Goal: Information Seeking & Learning: Learn about a topic

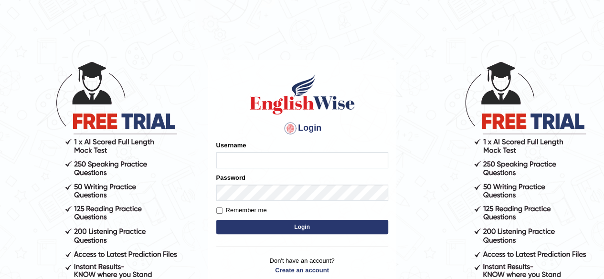
type input "[PERSON_NAME]"
click at [293, 231] on button "Login" at bounding box center [302, 227] width 172 height 14
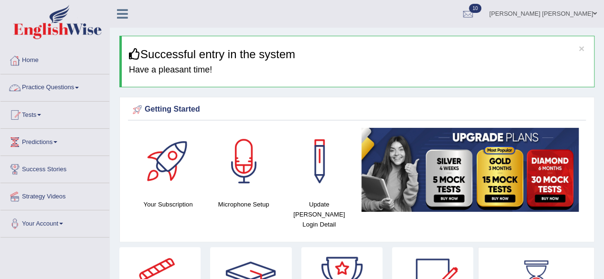
click at [54, 88] on link "Practice Questions" at bounding box center [54, 86] width 109 height 24
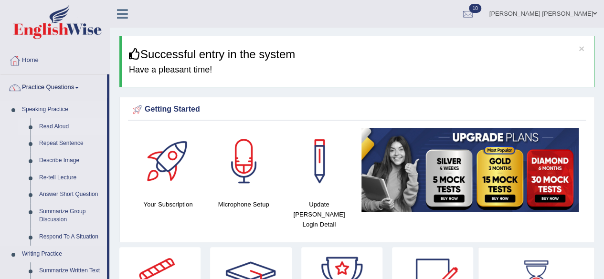
click at [48, 125] on link "Read Aloud" at bounding box center [71, 126] width 72 height 17
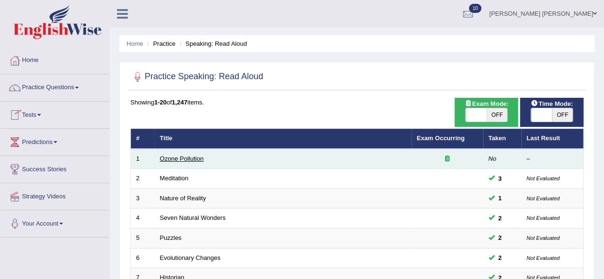
click at [188, 160] on link "Ozone Pollution" at bounding box center [182, 158] width 44 height 7
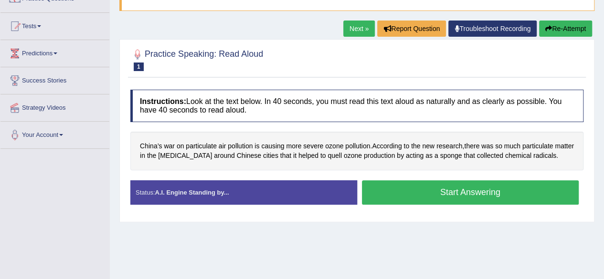
scroll to position [66, 0]
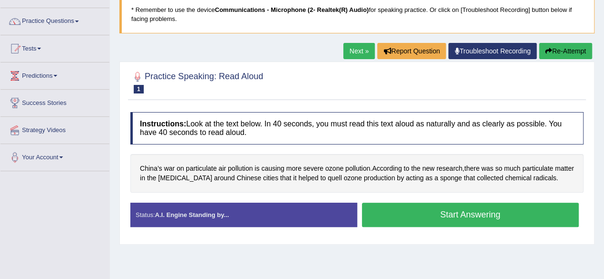
click at [431, 212] on button "Start Answering" at bounding box center [470, 215] width 217 height 24
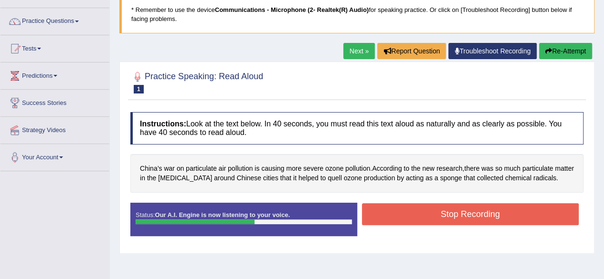
click at [424, 215] on button "Stop Recording" at bounding box center [470, 214] width 217 height 22
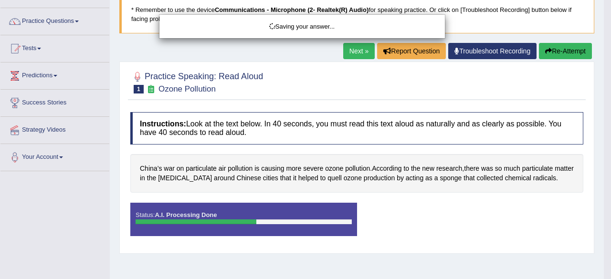
click at [340, 134] on div "Saving your answer..." at bounding box center [305, 139] width 611 height 279
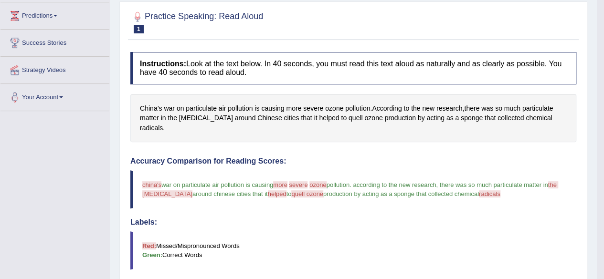
scroll to position [0, 0]
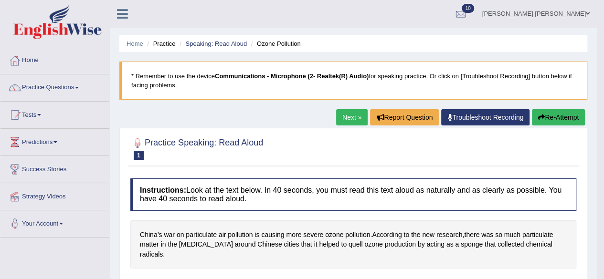
click at [350, 115] on link "Next »" at bounding box center [352, 117] width 32 height 16
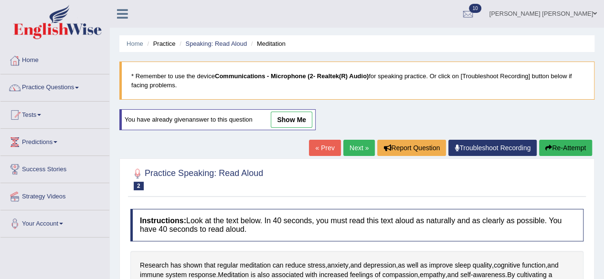
click at [321, 147] on link "« Prev" at bounding box center [325, 148] width 32 height 16
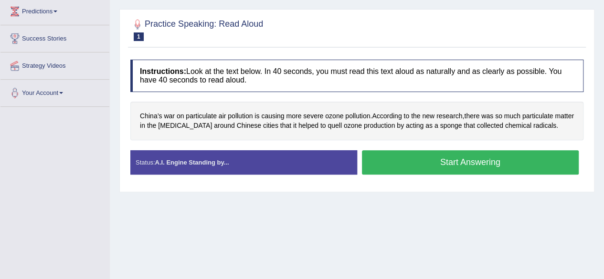
click at [402, 166] on button "Start Answering" at bounding box center [470, 162] width 217 height 24
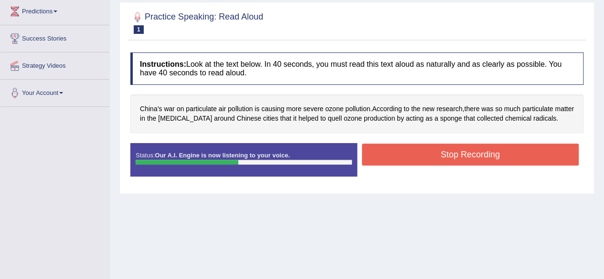
click at [413, 156] on button "Stop Recording" at bounding box center [470, 155] width 217 height 22
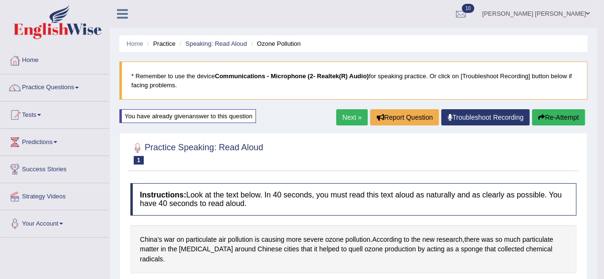
click at [566, 116] on button "Re-Attempt" at bounding box center [558, 117] width 53 height 16
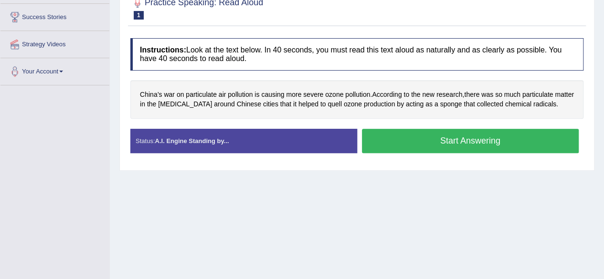
scroll to position [152, 0]
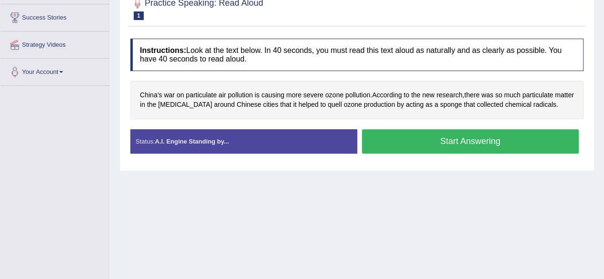
click at [401, 149] on button "Start Answering" at bounding box center [470, 141] width 217 height 24
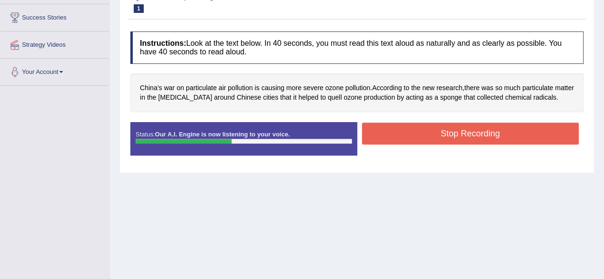
click at [471, 131] on button "Stop Recording" at bounding box center [470, 134] width 217 height 22
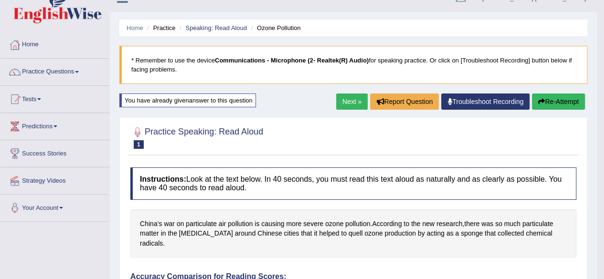
scroll to position [9, 0]
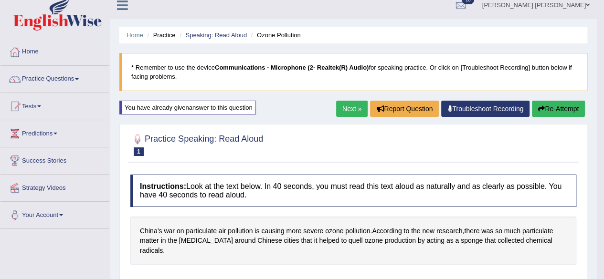
click at [545, 103] on button "Re-Attempt" at bounding box center [558, 109] width 53 height 16
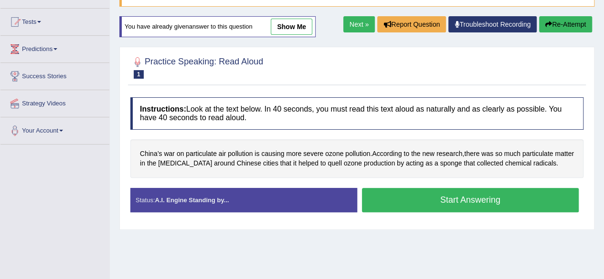
click at [448, 202] on button "Start Answering" at bounding box center [470, 200] width 217 height 24
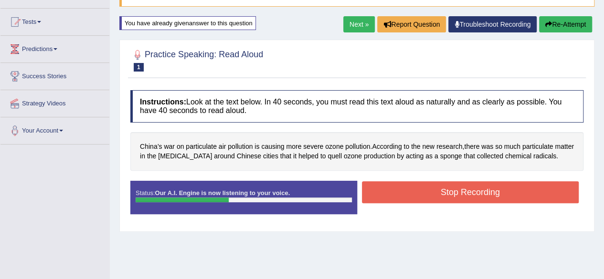
click at [448, 197] on button "Stop Recording" at bounding box center [470, 192] width 217 height 22
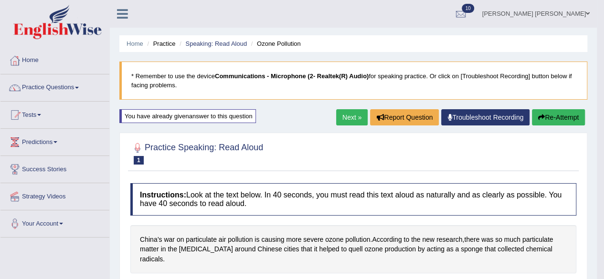
scroll to position [55, 0]
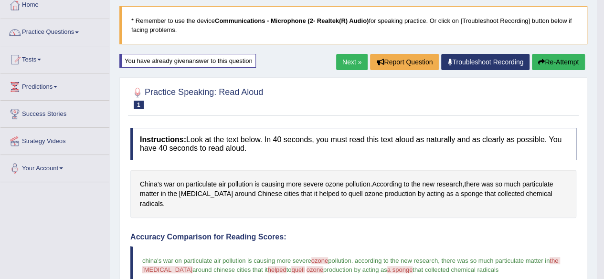
click at [557, 64] on button "Re-Attempt" at bounding box center [558, 62] width 53 height 16
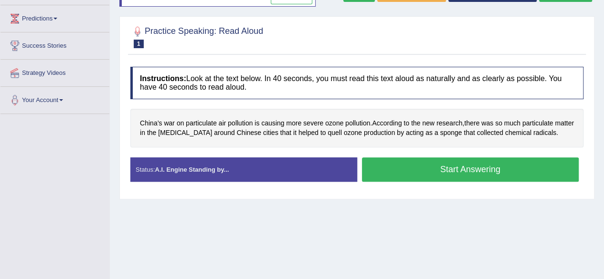
scroll to position [123, 0]
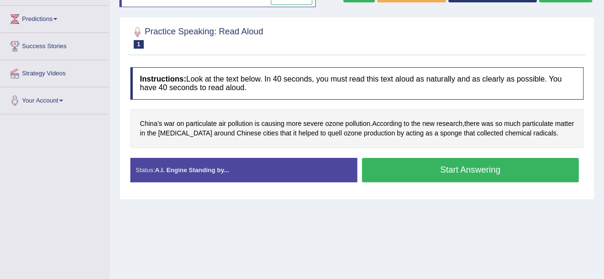
click at [432, 171] on button "Start Answering" at bounding box center [470, 170] width 217 height 24
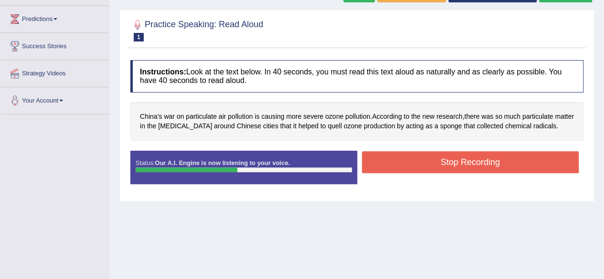
click at [432, 171] on button "Stop Recording" at bounding box center [470, 162] width 217 height 22
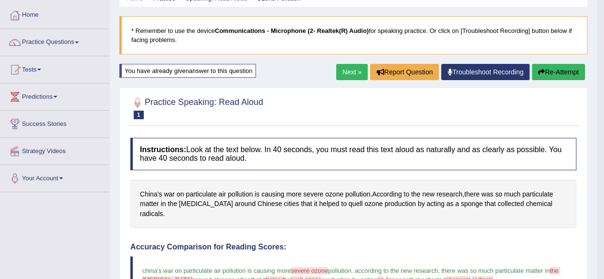
scroll to position [43, 0]
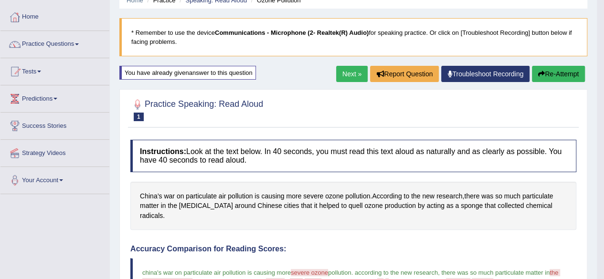
click at [552, 69] on button "Re-Attempt" at bounding box center [558, 74] width 53 height 16
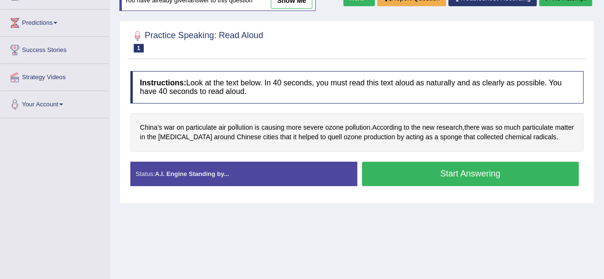
scroll to position [121, 0]
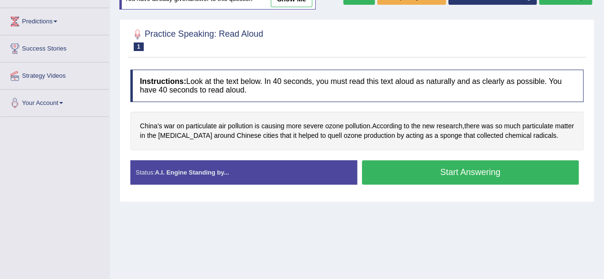
click at [433, 177] on button "Start Answering" at bounding box center [470, 172] width 217 height 24
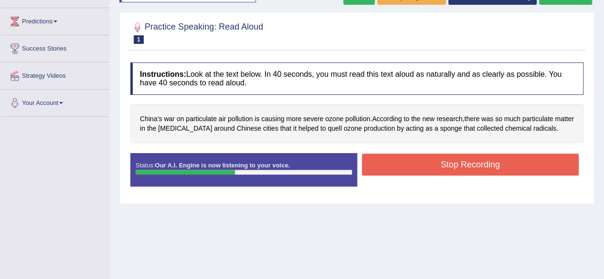
click at [451, 163] on button "Stop Recording" at bounding box center [470, 165] width 217 height 22
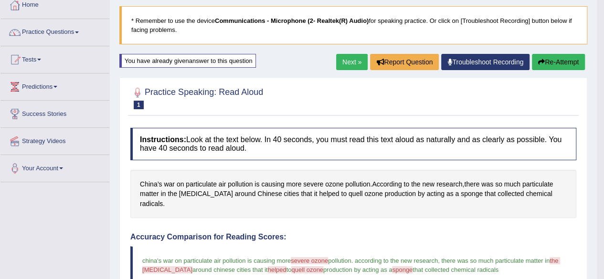
scroll to position [0, 0]
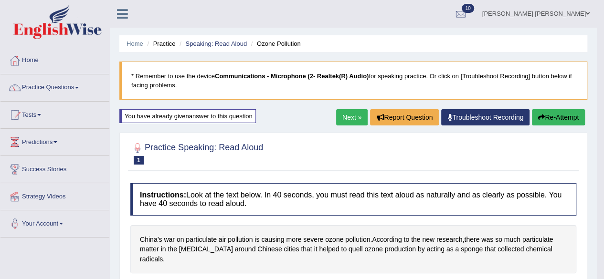
click at [561, 115] on button "Re-Attempt" at bounding box center [558, 117] width 53 height 16
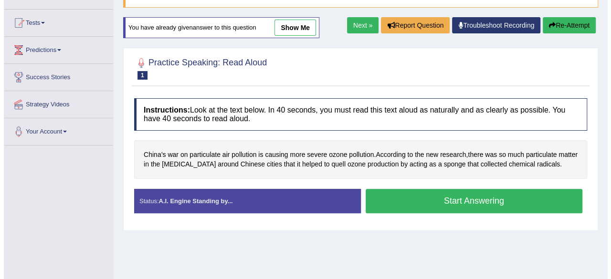
scroll to position [70, 0]
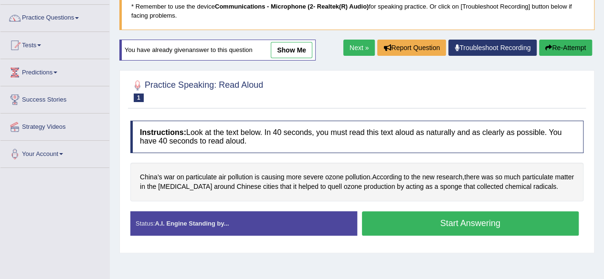
click at [388, 222] on button "Start Answering" at bounding box center [470, 224] width 217 height 24
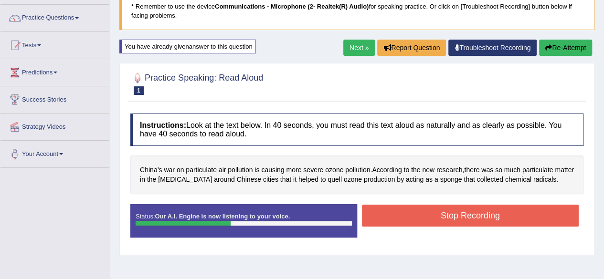
click at [388, 222] on button "Stop Recording" at bounding box center [470, 216] width 217 height 22
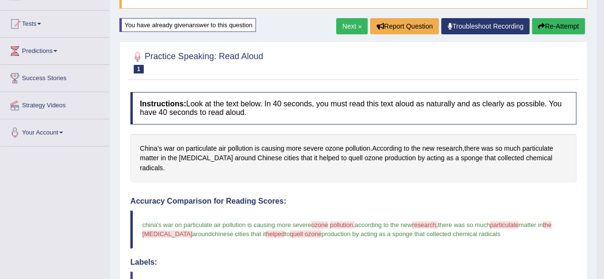
scroll to position [0, 0]
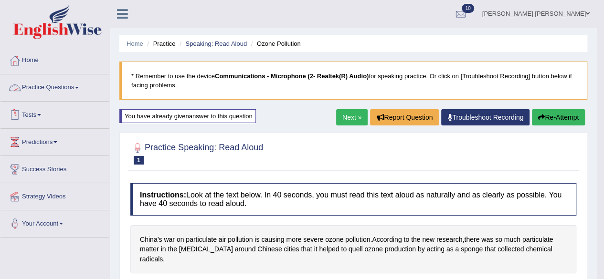
click at [41, 116] on link "Tests" at bounding box center [54, 114] width 109 height 24
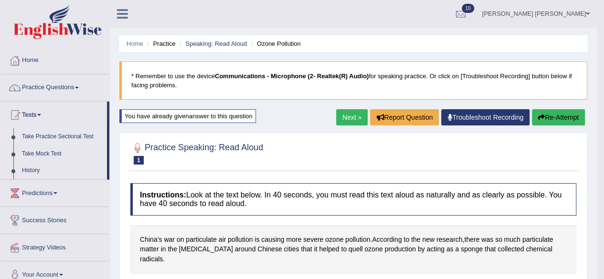
click at [47, 133] on link "Take Practice Sectional Test" at bounding box center [62, 136] width 89 height 17
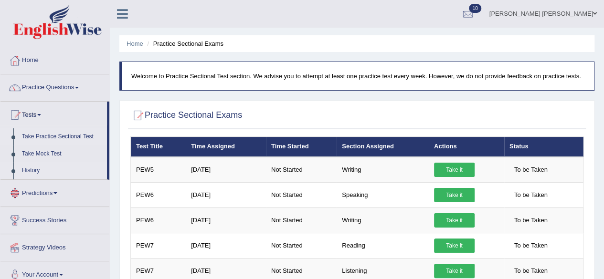
click at [34, 173] on link "History" at bounding box center [62, 170] width 89 height 17
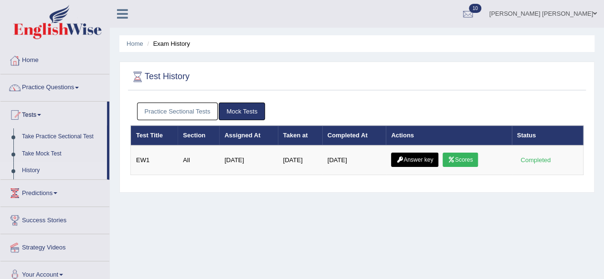
click at [185, 115] on link "Practice Sectional Tests" at bounding box center [177, 112] width 81 height 18
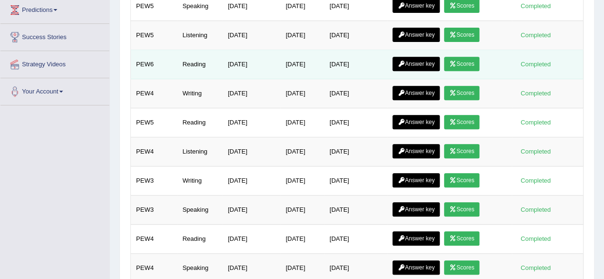
scroll to position [190, 0]
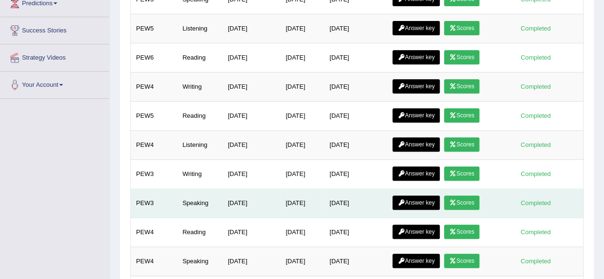
click at [414, 196] on link "Answer key" at bounding box center [415, 203] width 47 height 14
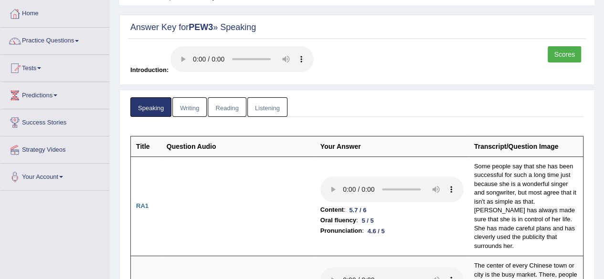
scroll to position [47, 0]
click at [65, 36] on link "Practice Questions" at bounding box center [54, 39] width 109 height 24
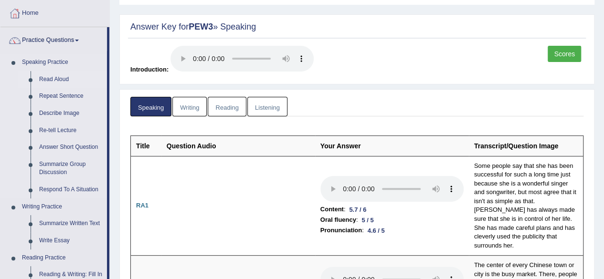
click at [57, 74] on link "Read Aloud" at bounding box center [71, 79] width 72 height 17
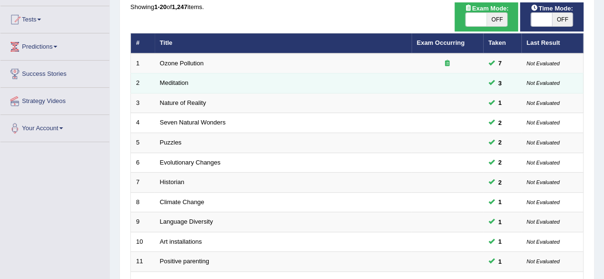
scroll to position [91, 0]
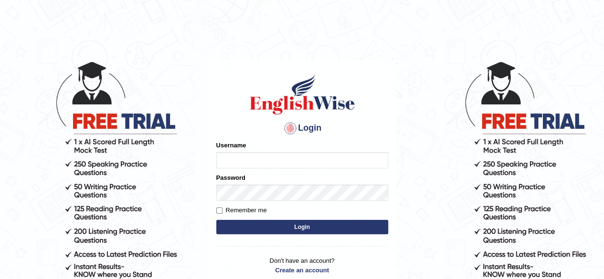
type input "abdulkhalid_parramatta"
click at [309, 222] on button "Login" at bounding box center [302, 227] width 172 height 14
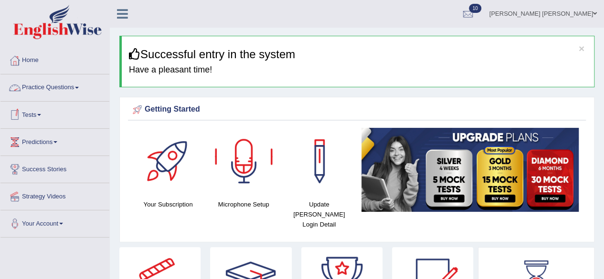
click at [56, 91] on link "Practice Questions" at bounding box center [54, 86] width 109 height 24
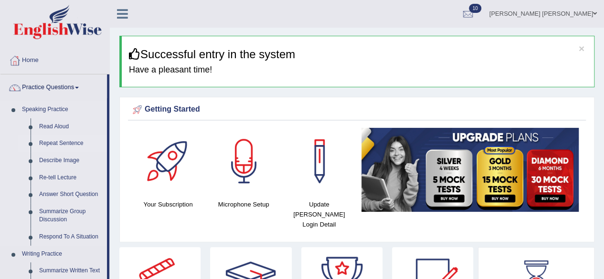
click at [52, 139] on link "Repeat Sentence" at bounding box center [71, 143] width 72 height 17
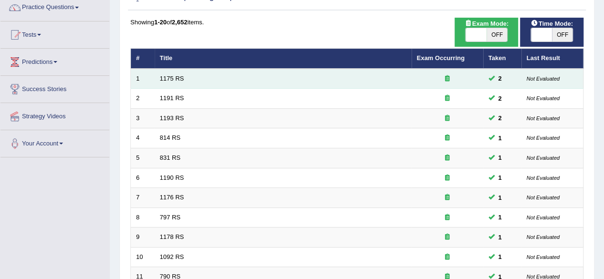
click at [399, 83] on td "1175 RS" at bounding box center [283, 79] width 257 height 20
click at [164, 78] on link "1175 RS" at bounding box center [172, 78] width 24 height 7
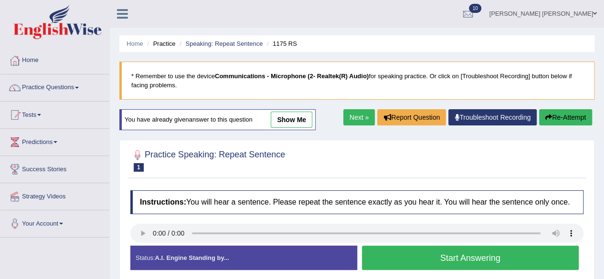
click at [409, 258] on button "Start Answering" at bounding box center [470, 258] width 217 height 24
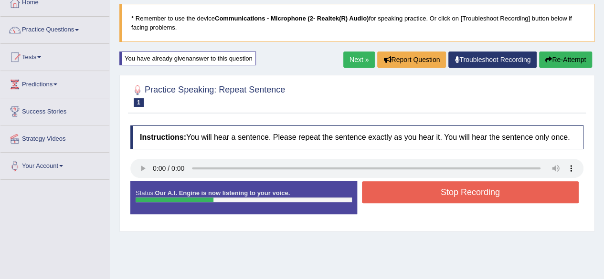
scroll to position [58, 0]
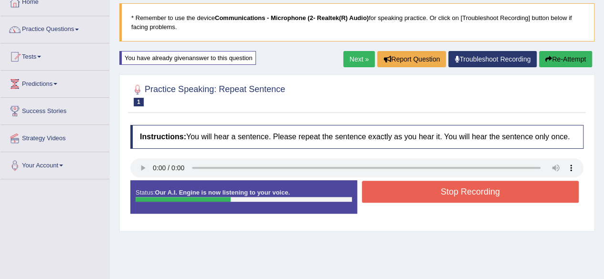
click at [409, 202] on div "Stop Recording" at bounding box center [470, 193] width 227 height 24
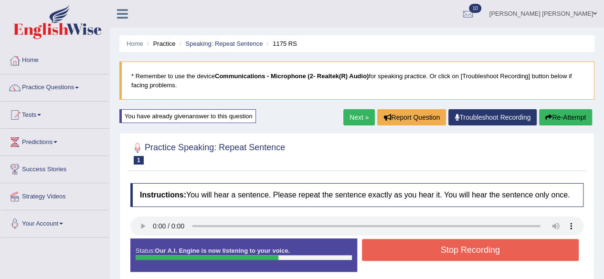
click at [558, 116] on button "Re-Attempt" at bounding box center [565, 117] width 53 height 16
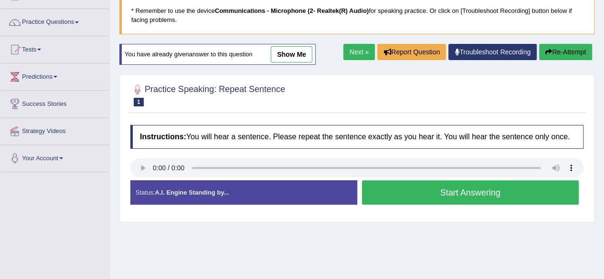
scroll to position [67, 0]
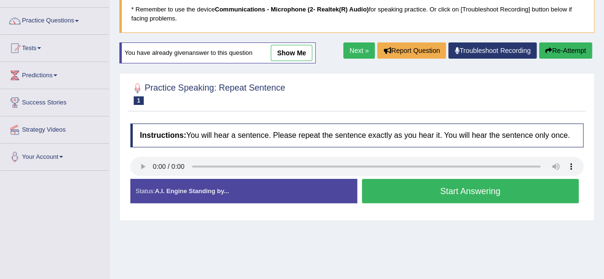
click at [419, 191] on button "Start Answering" at bounding box center [470, 191] width 217 height 24
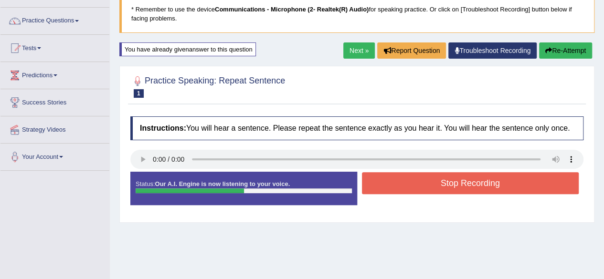
click at [430, 184] on button "Stop Recording" at bounding box center [470, 183] width 217 height 22
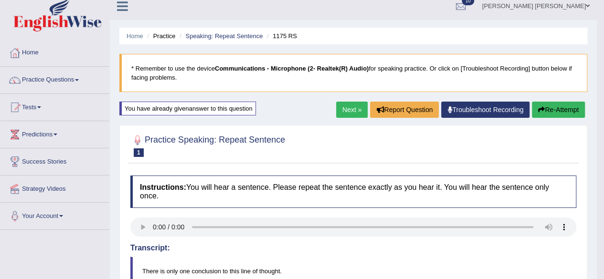
scroll to position [7, 0]
click at [350, 107] on link "Next »" at bounding box center [352, 110] width 32 height 16
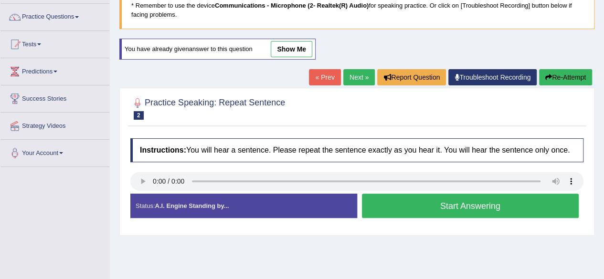
scroll to position [75, 0]
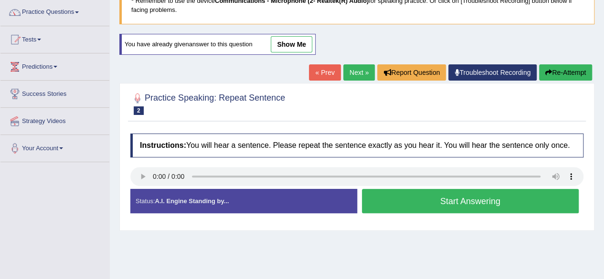
click at [406, 206] on button "Start Answering" at bounding box center [470, 201] width 217 height 24
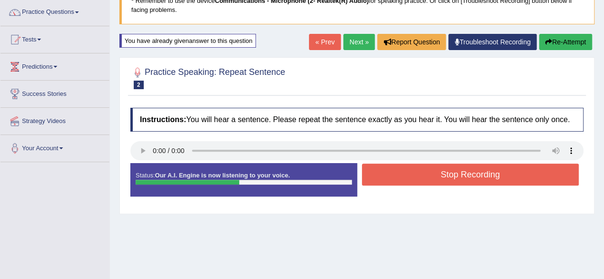
click at [419, 168] on button "Stop Recording" at bounding box center [470, 175] width 217 height 22
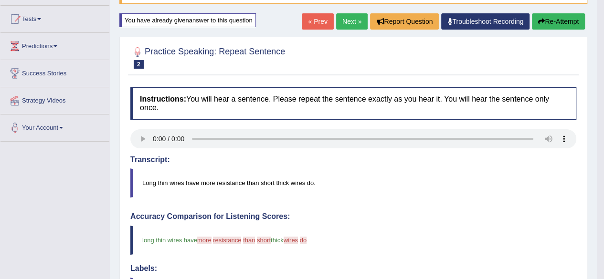
scroll to position [93, 0]
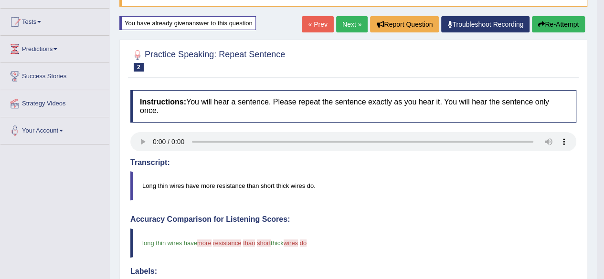
drag, startPoint x: 338, startPoint y: 83, endPoint x: 346, endPoint y: 27, distance: 56.9
click at [346, 27] on div "Home Practice Speaking: Repeat Sentence 1191 RS * Remember to use the device Co…" at bounding box center [353, 229] width 487 height 644
click at [346, 27] on link "Next »" at bounding box center [352, 24] width 32 height 16
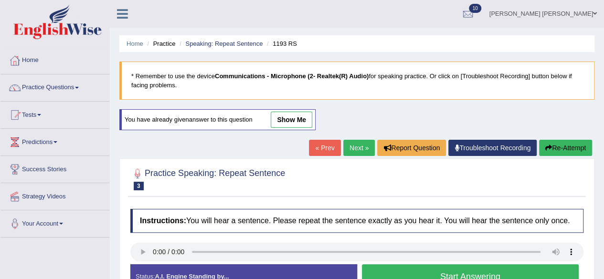
scroll to position [146, 0]
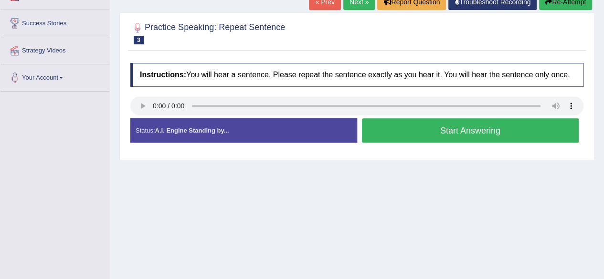
click at [402, 130] on button "Start Answering" at bounding box center [470, 130] width 217 height 24
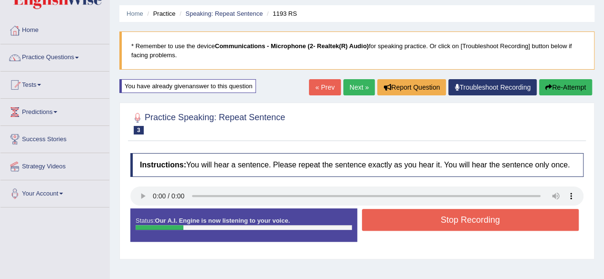
scroll to position [0, 0]
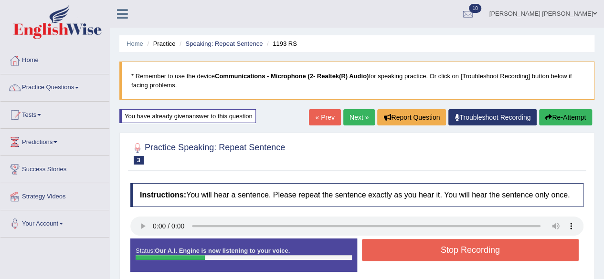
click at [554, 114] on button "Re-Attempt" at bounding box center [565, 117] width 53 height 16
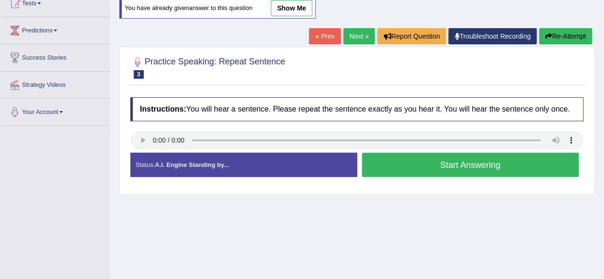
scroll to position [109, 0]
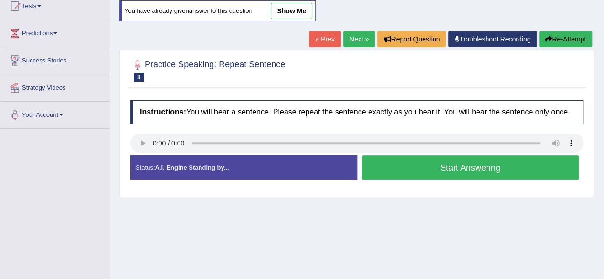
click at [404, 173] on button "Start Answering" at bounding box center [470, 168] width 217 height 24
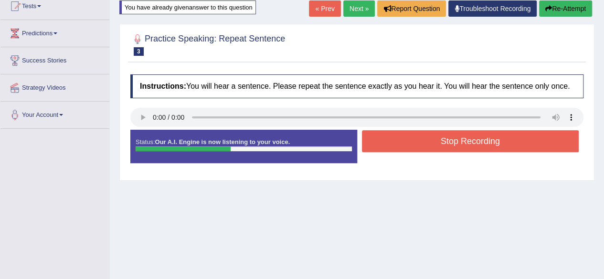
click at [434, 142] on button "Stop Recording" at bounding box center [470, 141] width 217 height 22
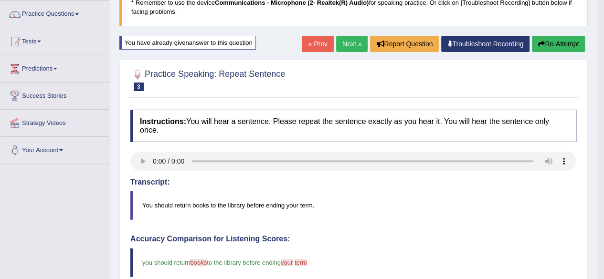
scroll to position [73, 0]
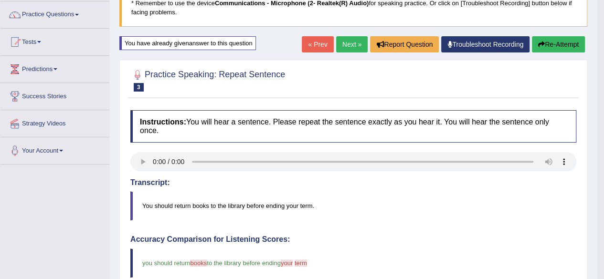
click at [356, 44] on link "Next »" at bounding box center [352, 44] width 32 height 16
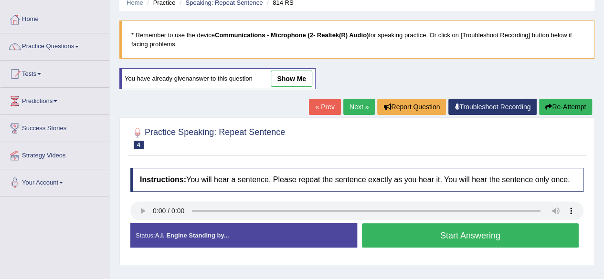
scroll to position [39, 0]
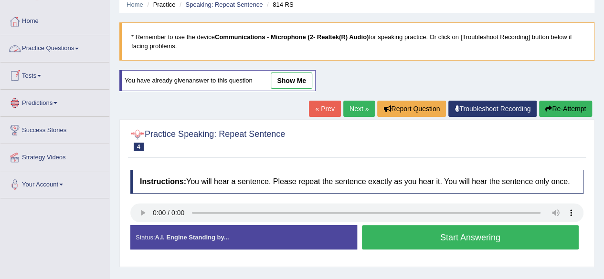
click at [64, 47] on link "Practice Questions" at bounding box center [54, 47] width 109 height 24
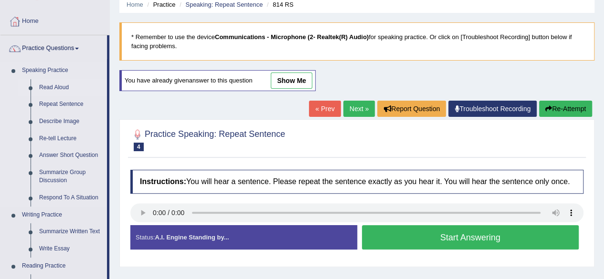
click at [54, 87] on link "Read Aloud" at bounding box center [71, 87] width 72 height 17
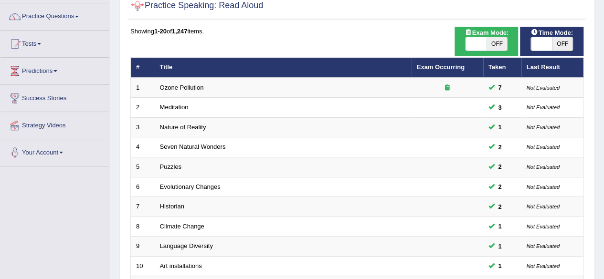
scroll to position [72, 0]
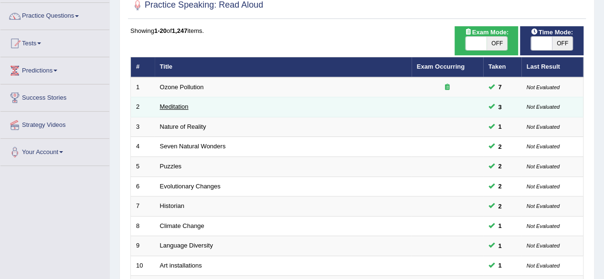
click at [178, 106] on link "Meditation" at bounding box center [174, 106] width 29 height 7
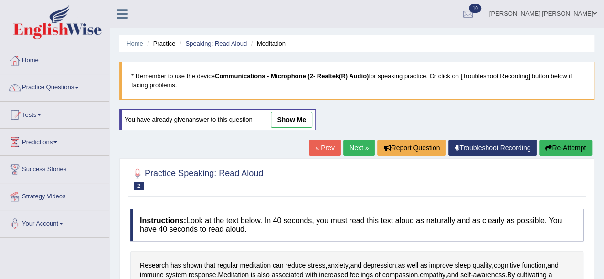
click at [287, 115] on link "show me" at bounding box center [292, 120] width 42 height 16
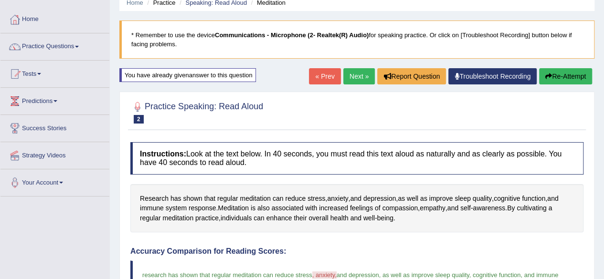
scroll to position [39, 0]
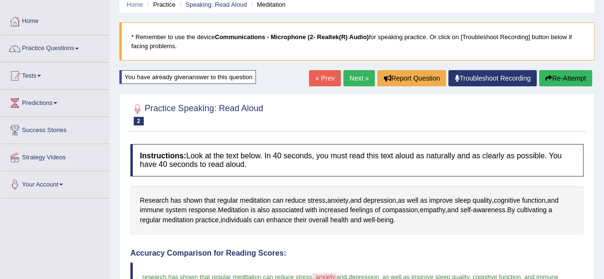
click at [358, 78] on link "Next »" at bounding box center [359, 78] width 32 height 16
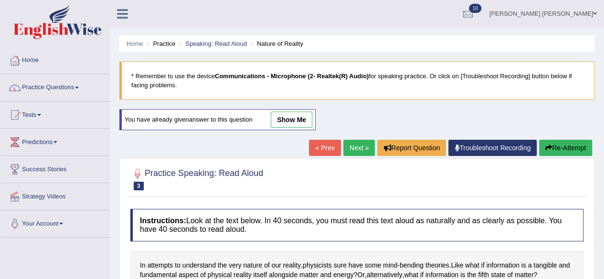
scroll to position [88, 0]
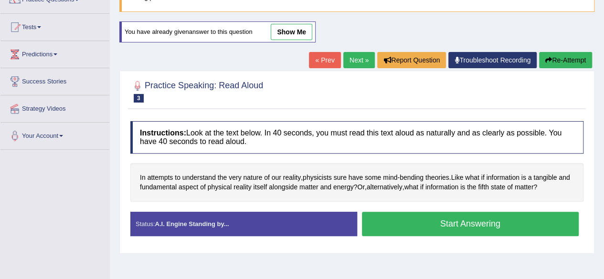
click at [361, 61] on link "Next »" at bounding box center [359, 60] width 32 height 16
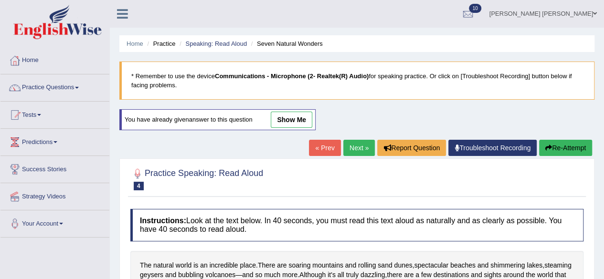
click at [305, 119] on link "show me" at bounding box center [292, 120] width 42 height 16
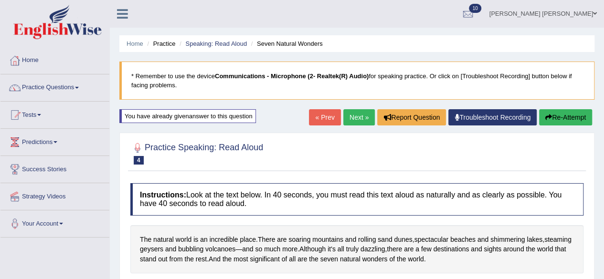
click at [362, 118] on link "Next »" at bounding box center [359, 117] width 32 height 16
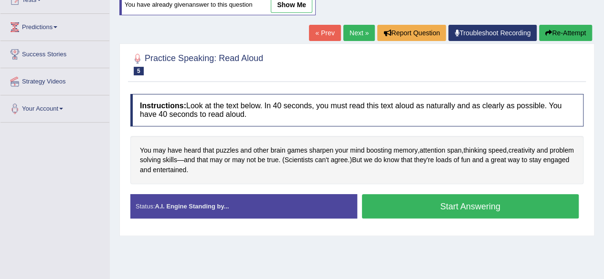
scroll to position [140, 0]
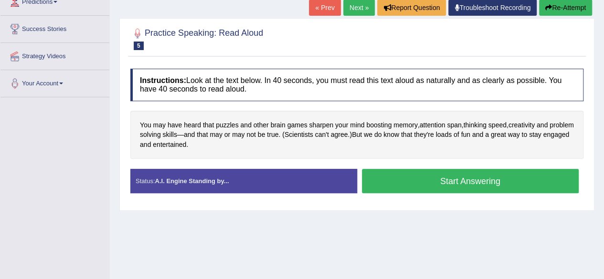
click at [409, 169] on button "Start Answering" at bounding box center [470, 181] width 217 height 24
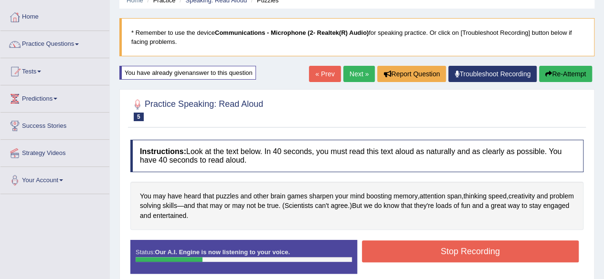
scroll to position [43, 0]
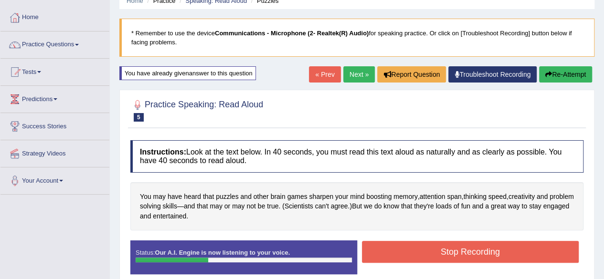
click at [568, 74] on button "Re-Attempt" at bounding box center [565, 74] width 53 height 16
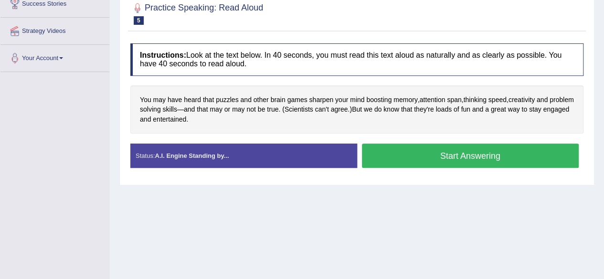
scroll to position [166, 0]
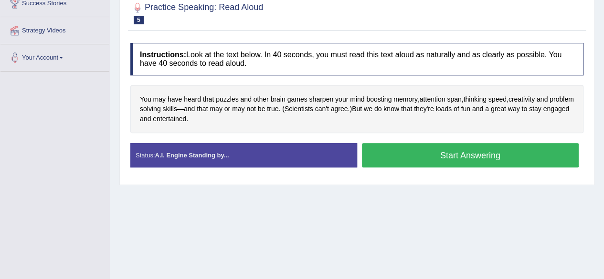
click at [390, 151] on button "Start Answering" at bounding box center [470, 155] width 217 height 24
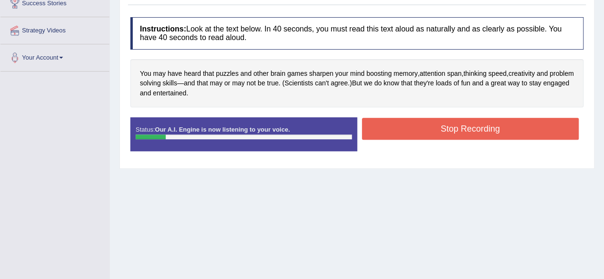
click at [433, 124] on button "Stop Recording" at bounding box center [470, 129] width 217 height 22
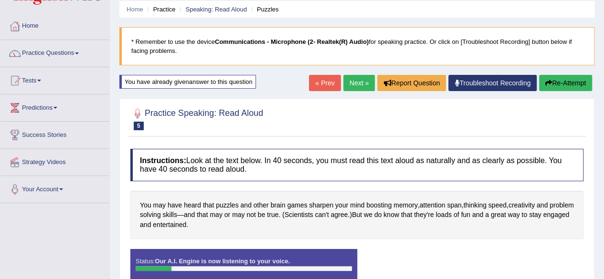
scroll to position [30, 0]
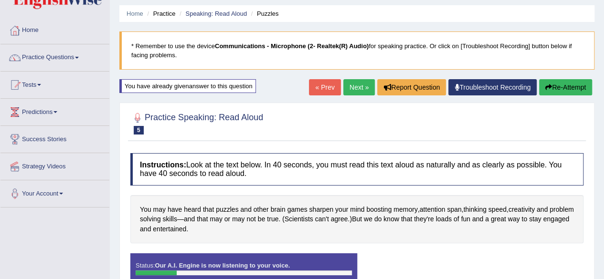
click at [551, 84] on button "Re-Attempt" at bounding box center [565, 87] width 53 height 16
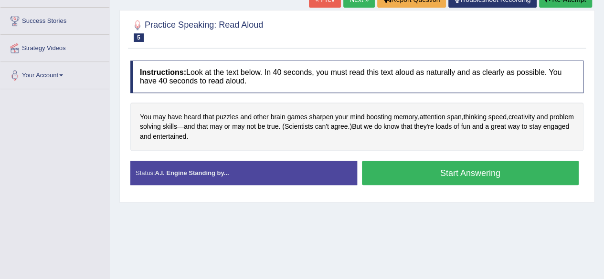
scroll to position [150, 0]
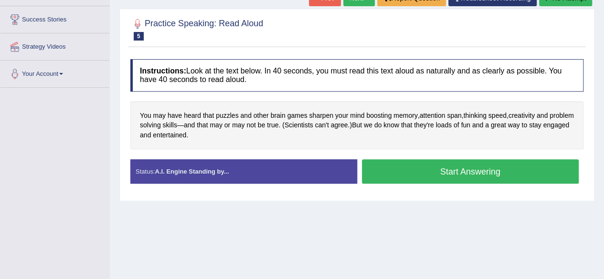
click at [407, 166] on button "Start Answering" at bounding box center [470, 171] width 217 height 24
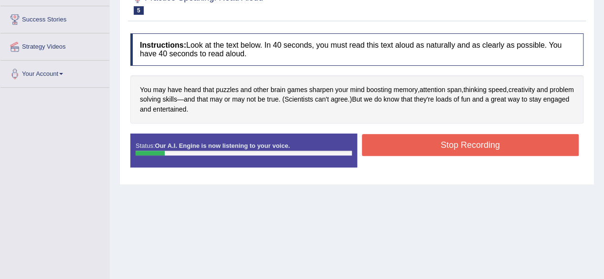
click at [411, 149] on button "Stop Recording" at bounding box center [470, 145] width 217 height 22
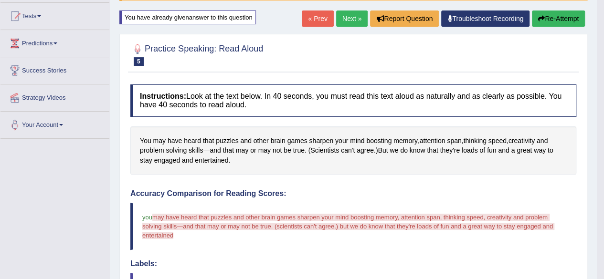
scroll to position [0, 0]
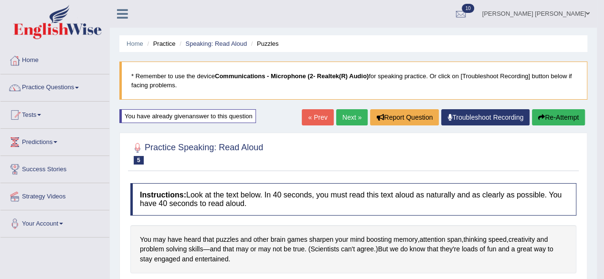
click at [548, 116] on button "Re-Attempt" at bounding box center [558, 117] width 53 height 16
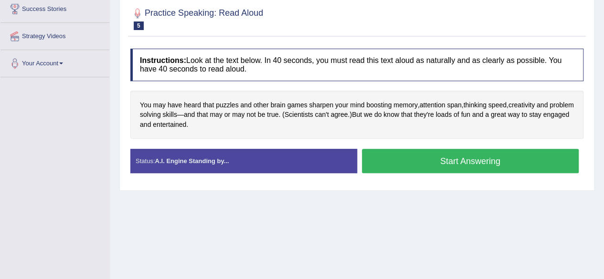
scroll to position [165, 0]
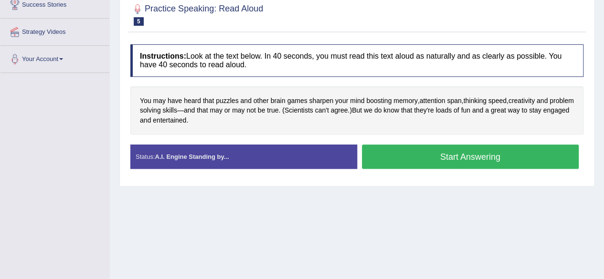
click at [441, 153] on button "Start Answering" at bounding box center [470, 157] width 217 height 24
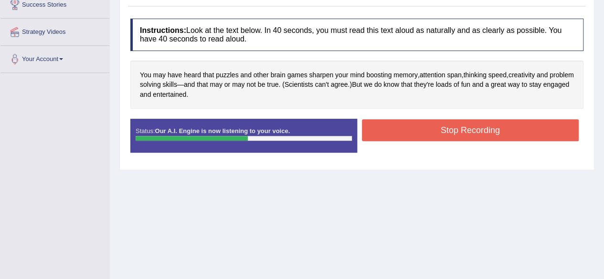
click at [463, 132] on button "Stop Recording" at bounding box center [470, 130] width 217 height 22
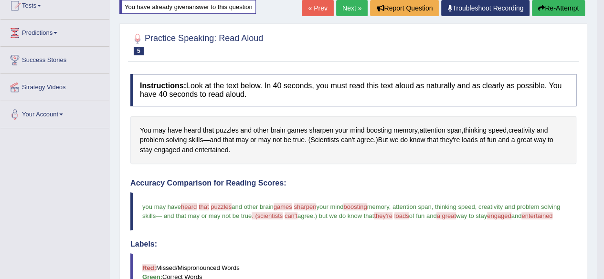
scroll to position [109, 0]
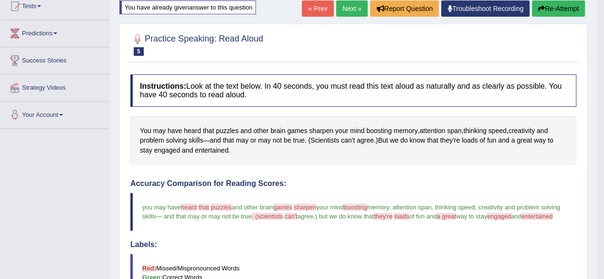
click at [552, 4] on button "Re-Attempt" at bounding box center [558, 8] width 53 height 16
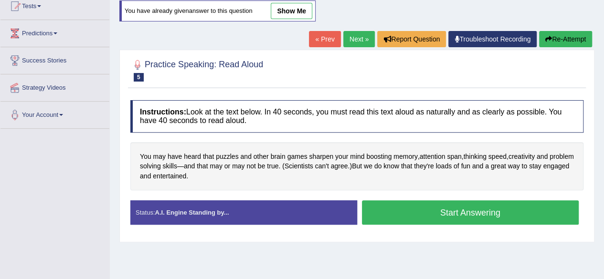
scroll to position [109, 0]
click at [399, 211] on button "Start Answering" at bounding box center [470, 213] width 217 height 24
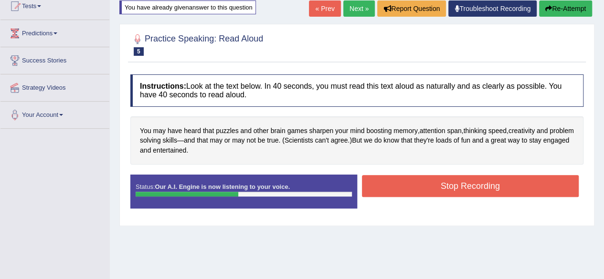
click at [429, 177] on button "Stop Recording" at bounding box center [470, 186] width 217 height 22
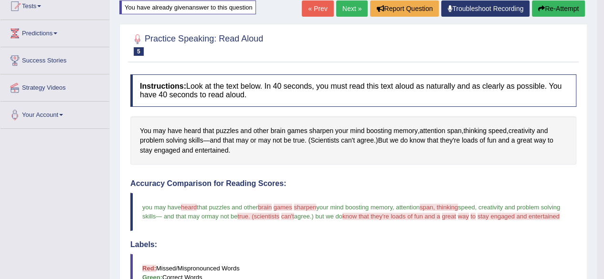
click at [562, 10] on button "Re-Attempt" at bounding box center [558, 8] width 53 height 16
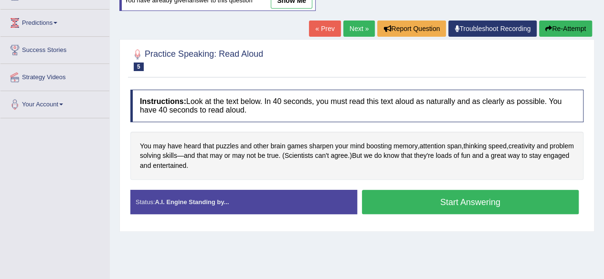
scroll to position [109, 0]
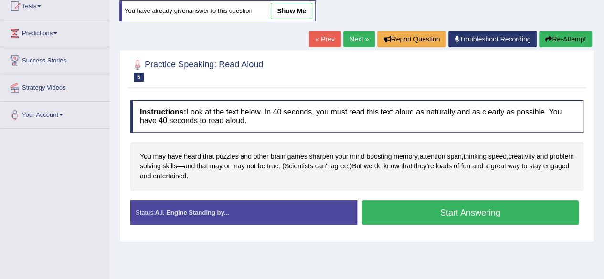
click at [388, 208] on button "Start Answering" at bounding box center [470, 213] width 217 height 24
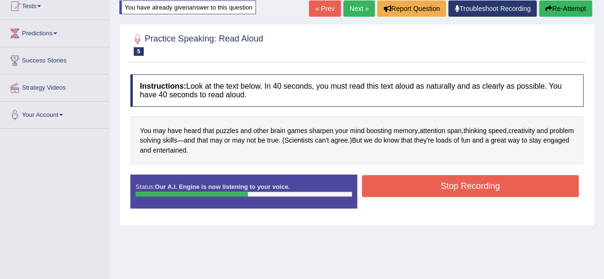
click at [505, 189] on button "Stop Recording" at bounding box center [470, 186] width 217 height 22
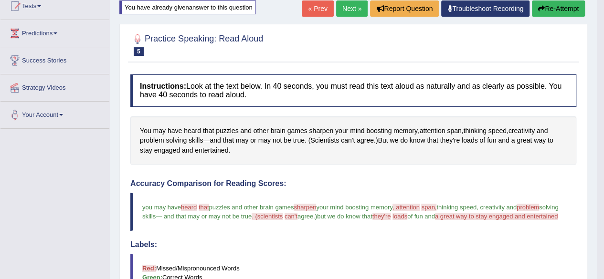
click at [557, 5] on button "Re-Attempt" at bounding box center [558, 8] width 53 height 16
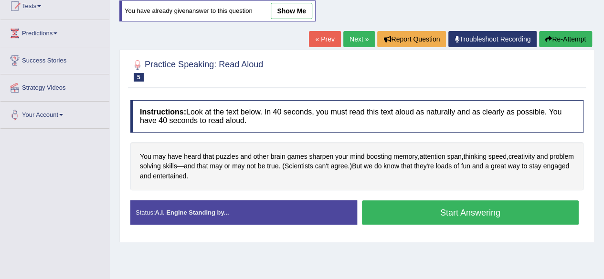
scroll to position [109, 0]
click at [445, 210] on button "Start Answering" at bounding box center [470, 213] width 217 height 24
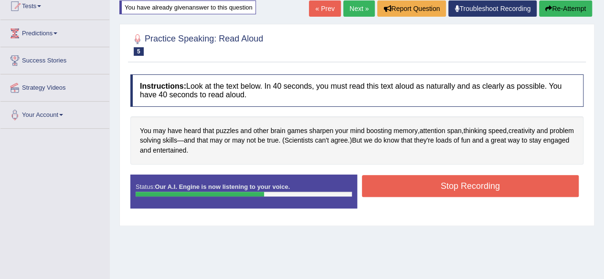
click at [436, 190] on button "Stop Recording" at bounding box center [470, 186] width 217 height 22
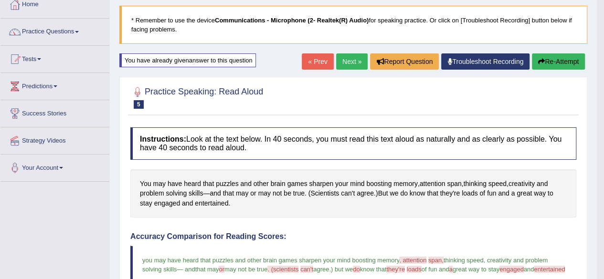
scroll to position [53, 0]
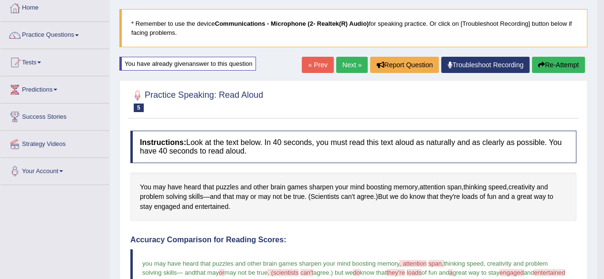
click at [551, 60] on button "Re-Attempt" at bounding box center [558, 65] width 53 height 16
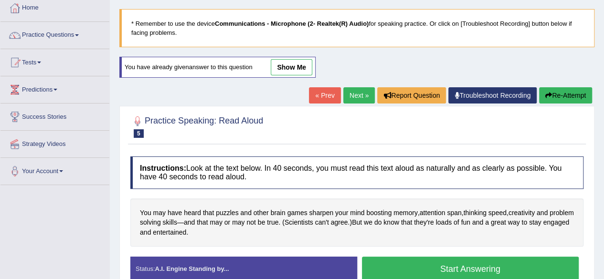
scroll to position [153, 0]
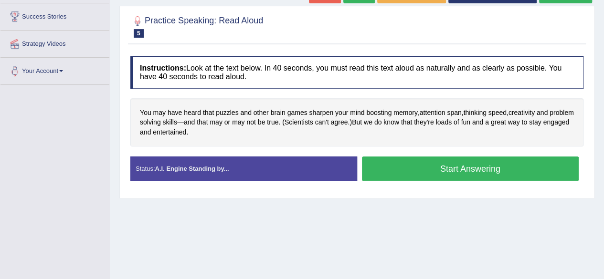
click at [437, 169] on button "Start Answering" at bounding box center [470, 169] width 217 height 24
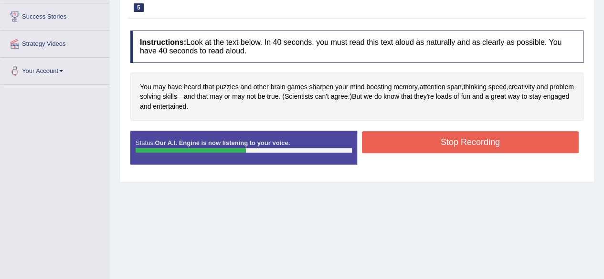
click at [457, 136] on button "Stop Recording" at bounding box center [470, 142] width 217 height 22
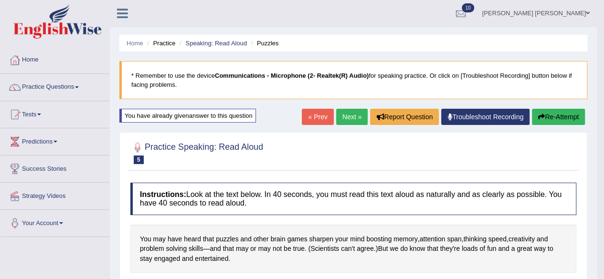
scroll to position [0, 0]
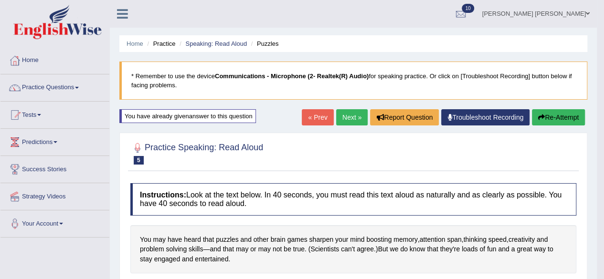
click at [37, 111] on link "Tests" at bounding box center [54, 114] width 109 height 24
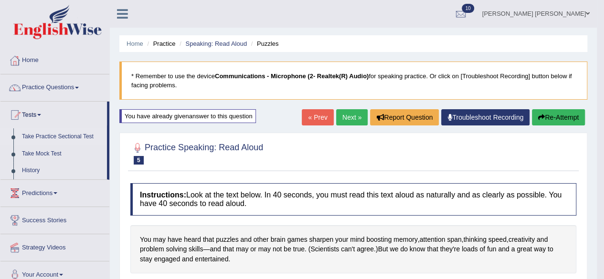
click at [66, 136] on link "Take Practice Sectional Test" at bounding box center [62, 136] width 89 height 17
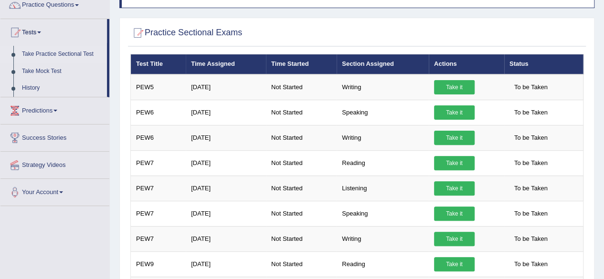
scroll to position [95, 0]
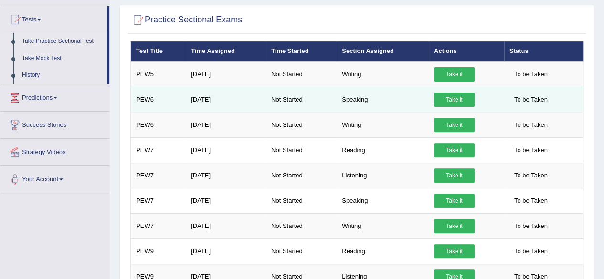
click at [456, 99] on link "Take it" at bounding box center [454, 100] width 41 height 14
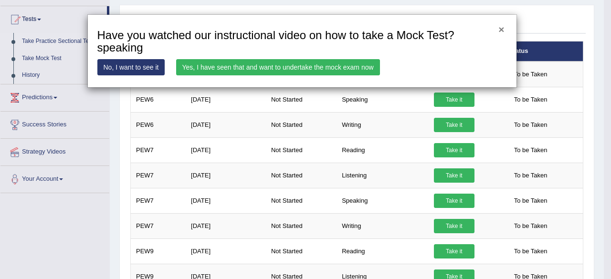
click at [502, 24] on button "×" at bounding box center [501, 29] width 6 height 10
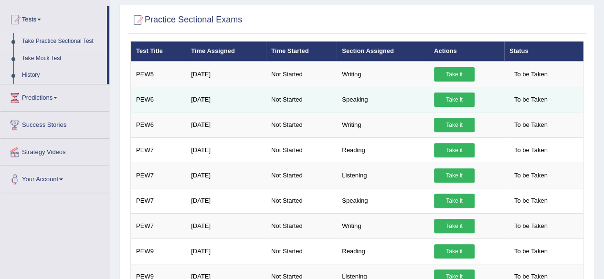
click at [458, 95] on link "Take it" at bounding box center [454, 100] width 41 height 14
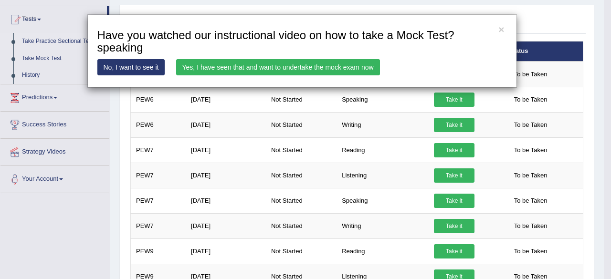
click at [505, 27] on div "× Have you watched our instructional video on how to take a Mock Test?speaking …" at bounding box center [302, 51] width 430 height 74
click at [500, 28] on button "×" at bounding box center [501, 29] width 6 height 10
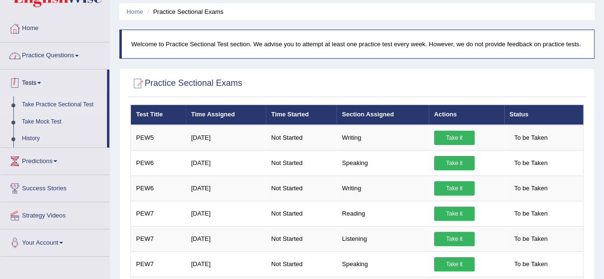
scroll to position [32, 0]
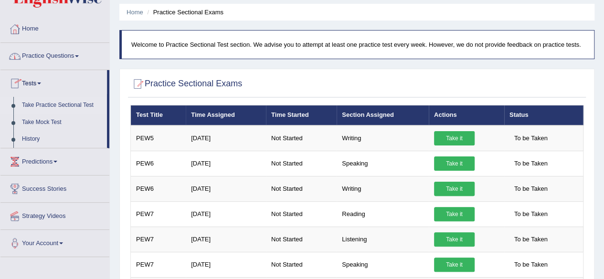
click at [54, 49] on link "Practice Questions" at bounding box center [54, 55] width 109 height 24
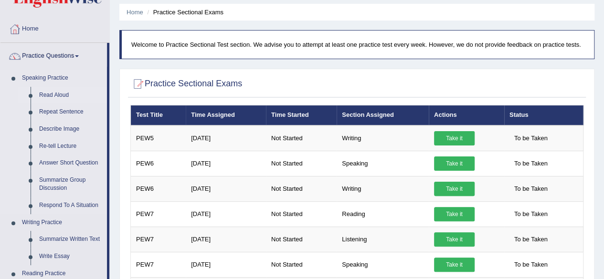
click at [45, 94] on link "Read Aloud" at bounding box center [71, 95] width 72 height 17
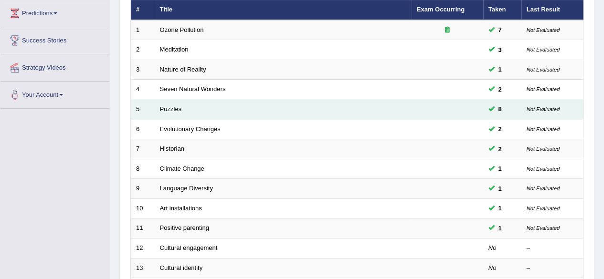
scroll to position [128, 0]
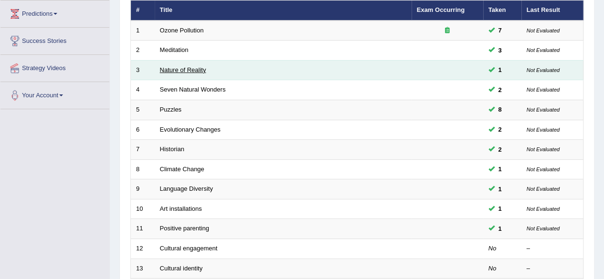
click at [191, 71] on link "Nature of Reality" at bounding box center [183, 69] width 46 height 7
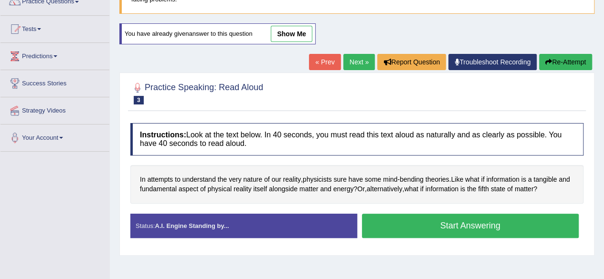
scroll to position [94, 0]
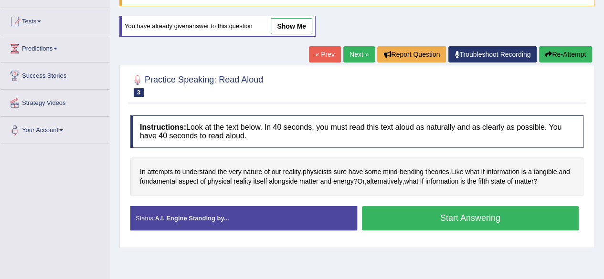
click at [422, 191] on div "In attempts to understand the very nature of our reality , physicists sure have…" at bounding box center [356, 177] width 453 height 39
click at [299, 26] on link "show me" at bounding box center [292, 26] width 42 height 16
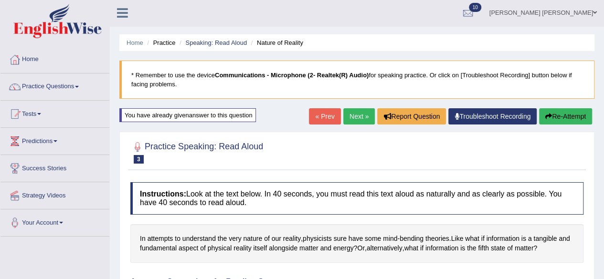
scroll to position [0, 0]
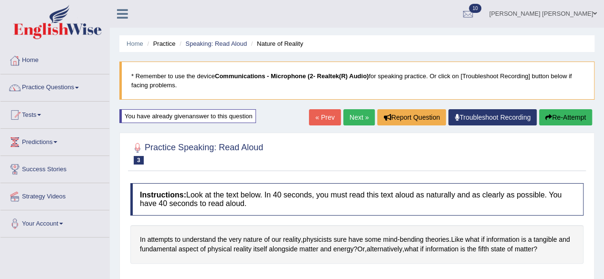
click at [555, 113] on button "Re-Attempt" at bounding box center [565, 117] width 53 height 16
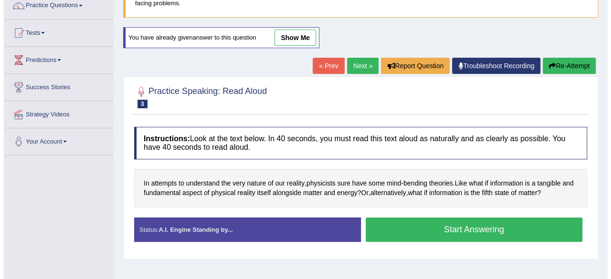
scroll to position [95, 0]
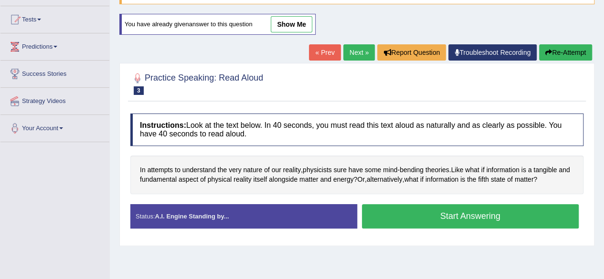
click at [413, 221] on button "Start Answering" at bounding box center [470, 216] width 217 height 24
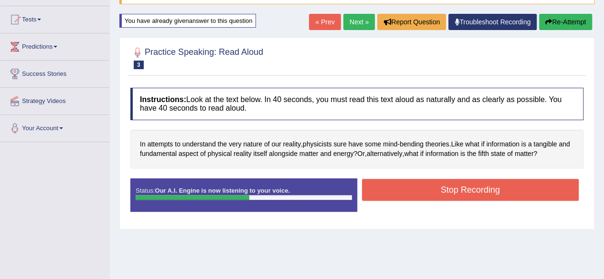
click at [484, 191] on button "Stop Recording" at bounding box center [470, 190] width 217 height 22
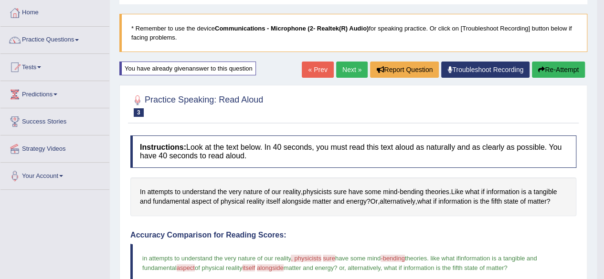
scroll to position [41, 0]
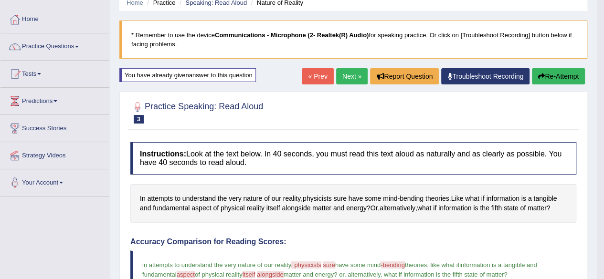
click at [540, 77] on icon "button" at bounding box center [541, 76] width 7 height 7
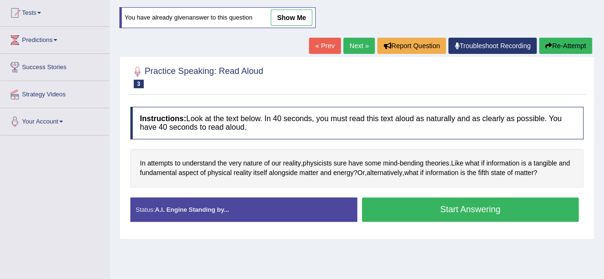
scroll to position [104, 0]
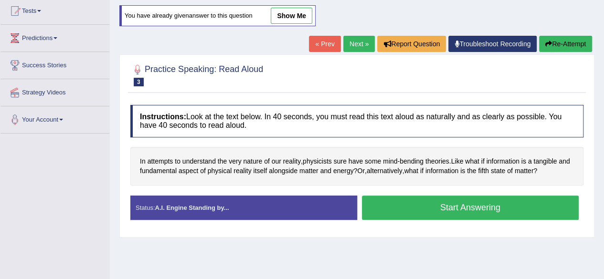
click at [387, 210] on button "Start Answering" at bounding box center [470, 208] width 217 height 24
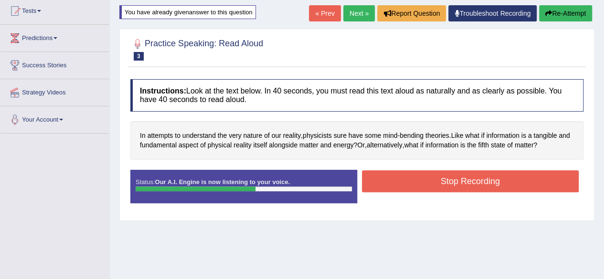
click at [485, 182] on button "Stop Recording" at bounding box center [470, 181] width 217 height 22
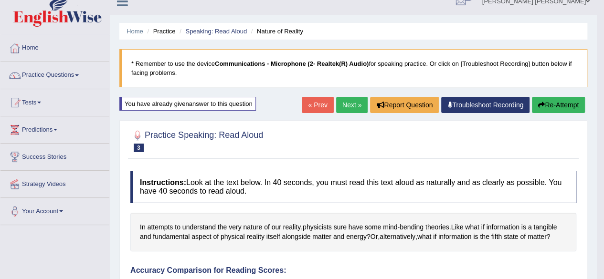
scroll to position [0, 0]
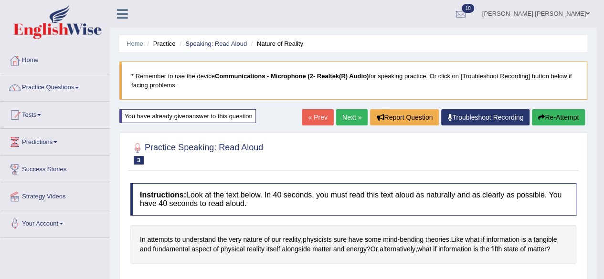
click at [538, 118] on icon "button" at bounding box center [541, 117] width 7 height 7
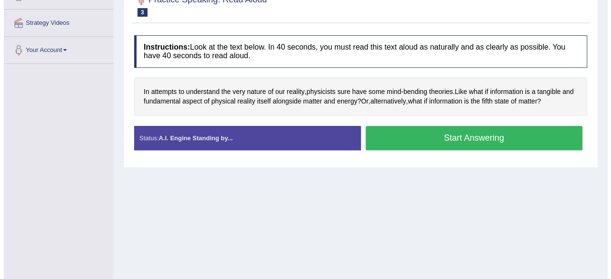
scroll to position [178, 0]
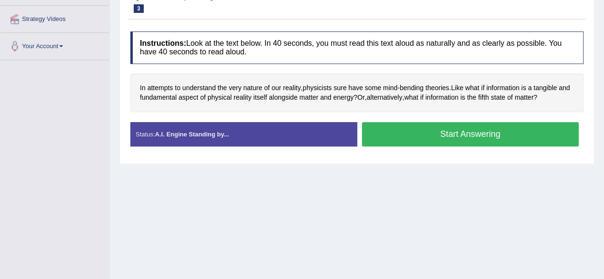
click at [398, 140] on button "Start Answering" at bounding box center [470, 134] width 217 height 24
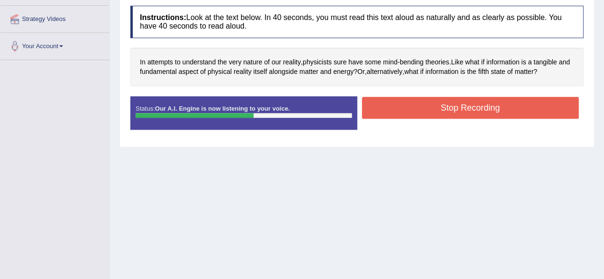
click at [435, 107] on button "Stop Recording" at bounding box center [470, 108] width 217 height 22
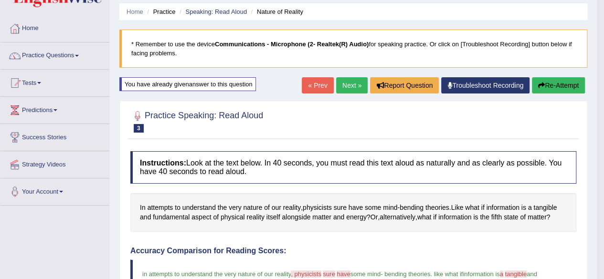
scroll to position [12, 0]
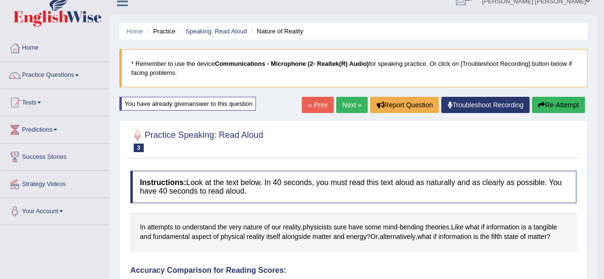
click at [546, 98] on button "Re-Attempt" at bounding box center [558, 105] width 53 height 16
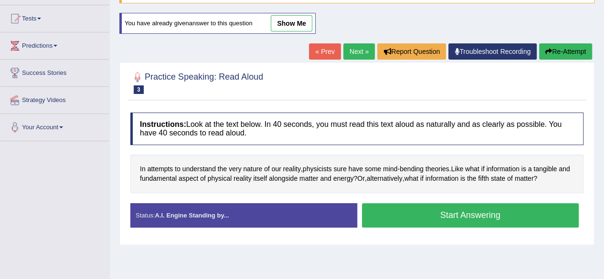
scroll to position [96, 0]
click at [452, 209] on button "Start Answering" at bounding box center [470, 215] width 217 height 24
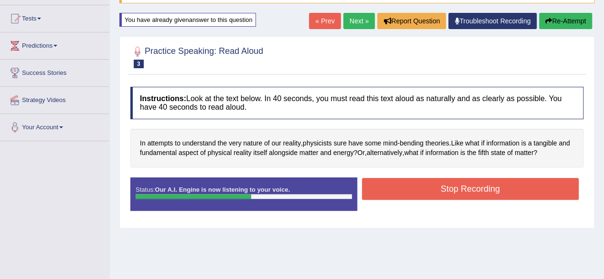
click at [481, 187] on button "Stop Recording" at bounding box center [470, 189] width 217 height 22
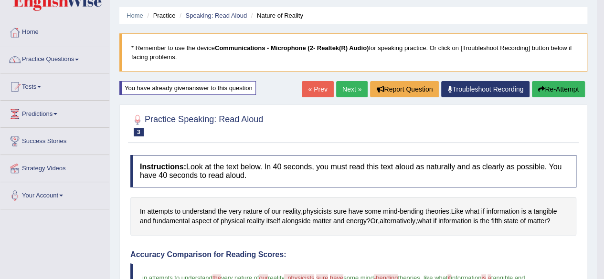
scroll to position [23, 0]
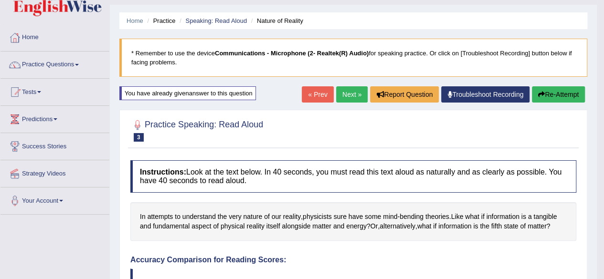
click at [549, 90] on button "Re-Attempt" at bounding box center [558, 94] width 53 height 16
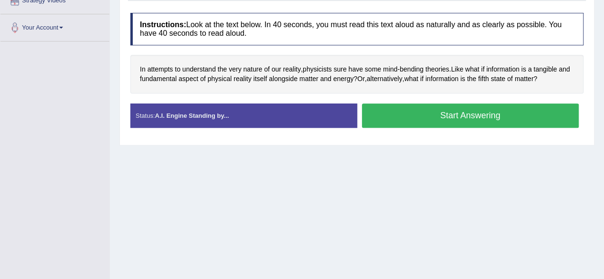
scroll to position [197, 0]
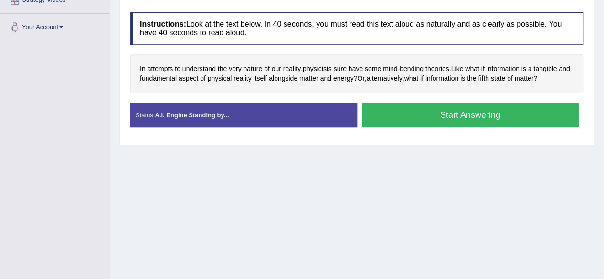
click at [448, 117] on button "Start Answering" at bounding box center [470, 115] width 217 height 24
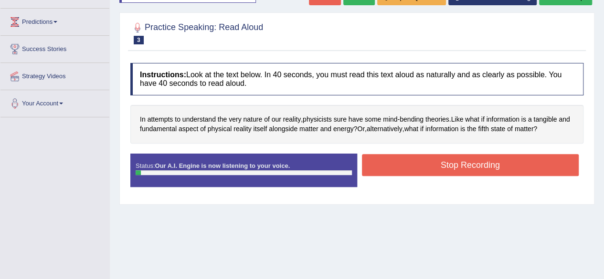
scroll to position [120, 0]
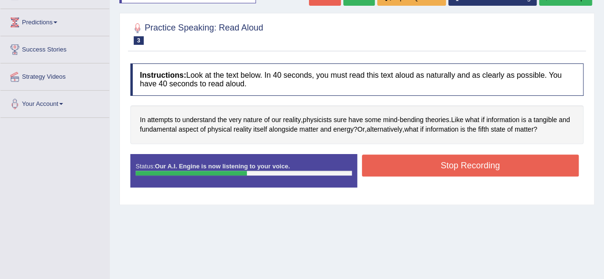
click at [452, 165] on button "Stop Recording" at bounding box center [470, 166] width 217 height 22
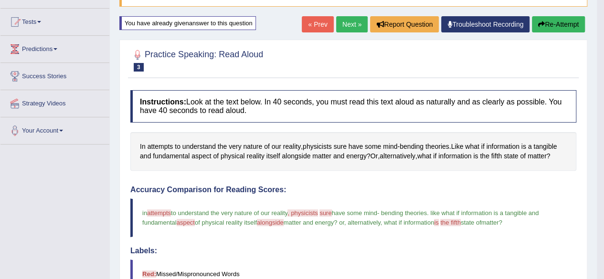
scroll to position [92, 0]
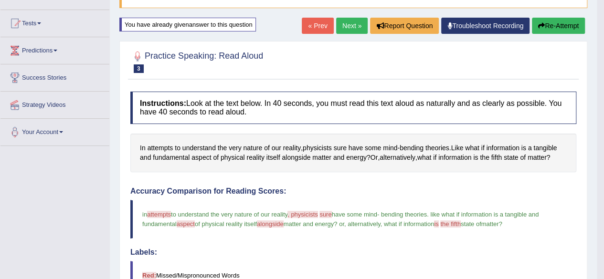
click at [549, 25] on button "Re-Attempt" at bounding box center [558, 26] width 53 height 16
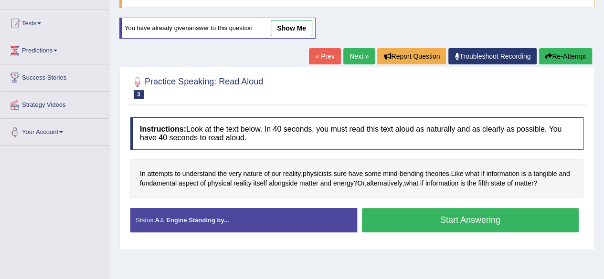
click at [427, 223] on button "Start Answering" at bounding box center [470, 220] width 217 height 24
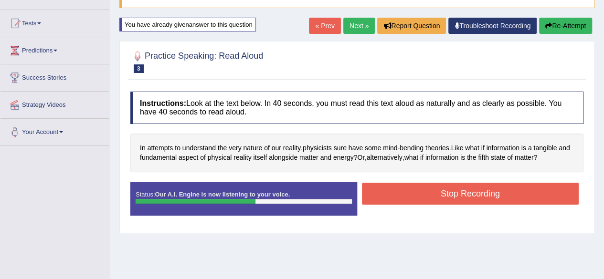
click at [429, 199] on button "Stop Recording" at bounding box center [470, 194] width 217 height 22
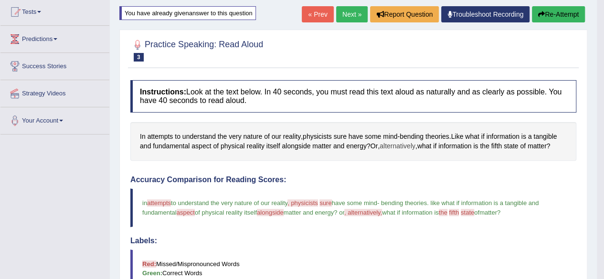
scroll to position [102, 0]
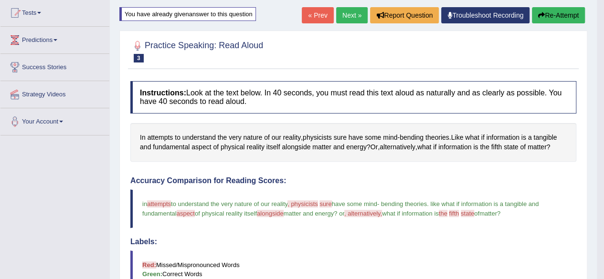
click at [555, 17] on button "Re-Attempt" at bounding box center [558, 15] width 53 height 16
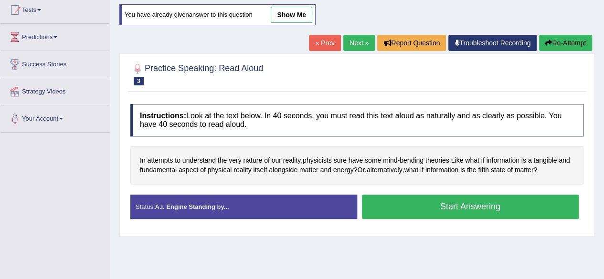
click at [461, 201] on button "Start Answering" at bounding box center [470, 207] width 217 height 24
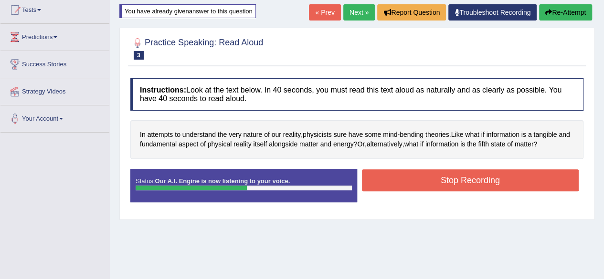
click at [446, 171] on button "Stop Recording" at bounding box center [470, 180] width 217 height 22
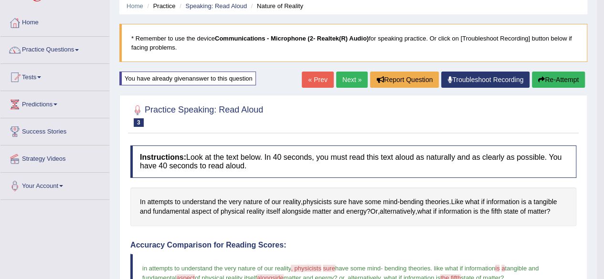
scroll to position [31, 0]
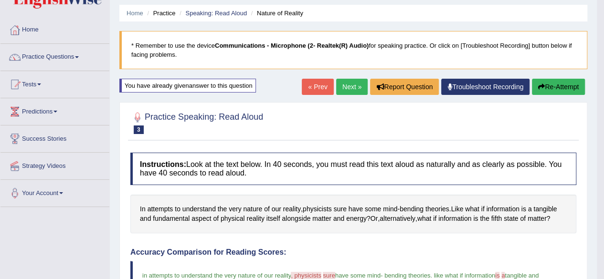
click at [561, 85] on button "Re-Attempt" at bounding box center [558, 87] width 53 height 16
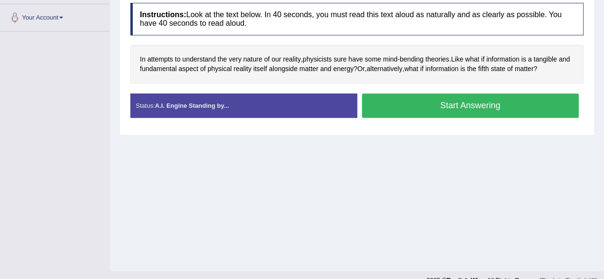
scroll to position [207, 0]
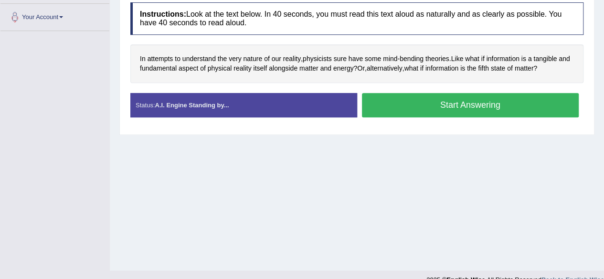
click at [456, 96] on button "Start Answering" at bounding box center [470, 105] width 217 height 24
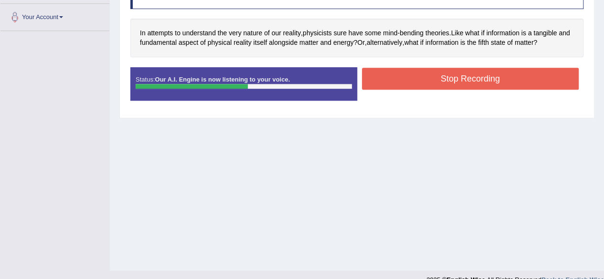
click at [466, 75] on button "Stop Recording" at bounding box center [470, 79] width 217 height 22
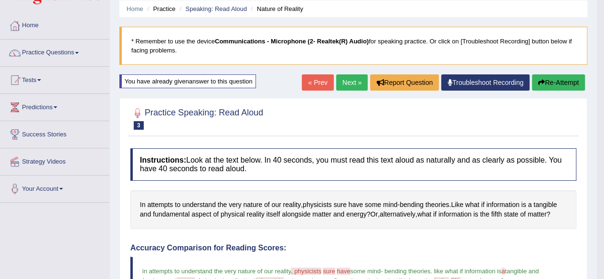
scroll to position [25, 0]
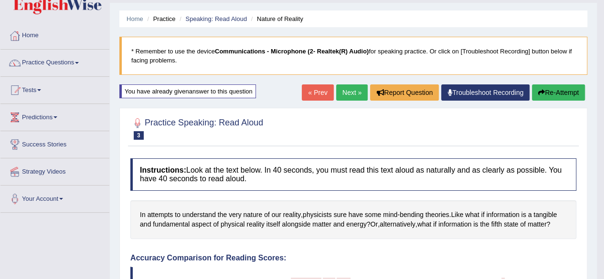
click at [548, 97] on button "Re-Attempt" at bounding box center [558, 93] width 53 height 16
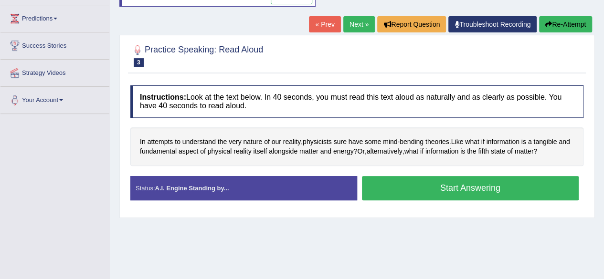
scroll to position [131, 0]
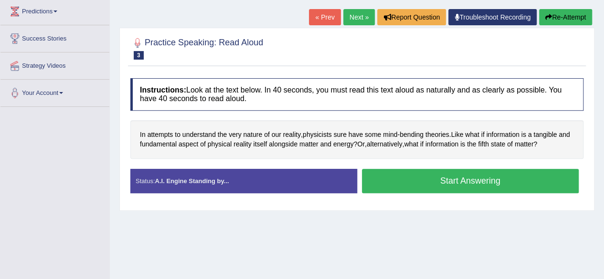
click at [441, 180] on button "Start Answering" at bounding box center [470, 181] width 217 height 24
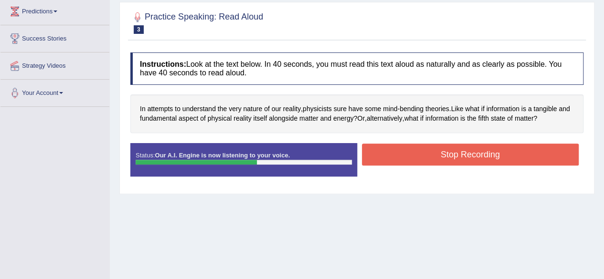
click at [441, 159] on button "Stop Recording" at bounding box center [470, 155] width 217 height 22
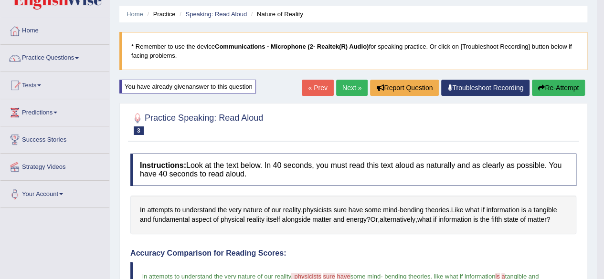
scroll to position [0, 0]
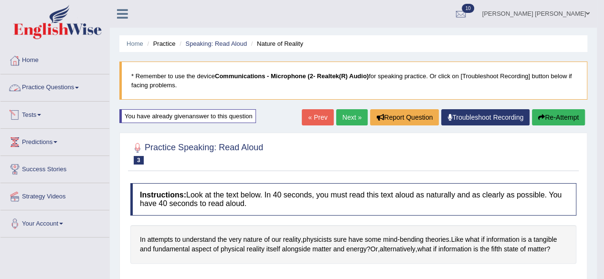
click at [66, 90] on link "Practice Questions" at bounding box center [54, 86] width 109 height 24
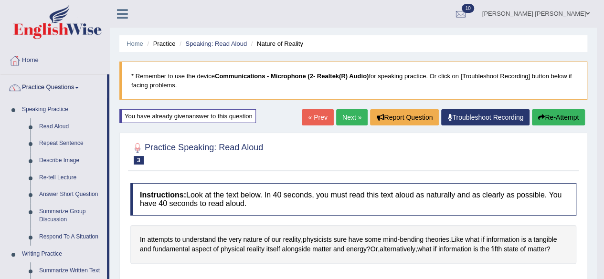
click at [75, 88] on link "Practice Questions" at bounding box center [53, 86] width 106 height 24
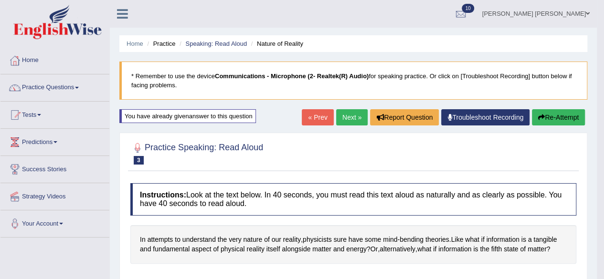
click at [553, 118] on button "Re-Attempt" at bounding box center [558, 117] width 53 height 16
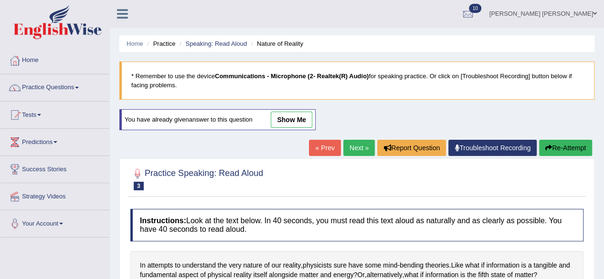
scroll to position [121, 0]
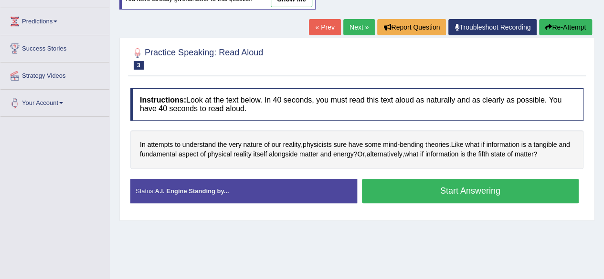
click at [420, 183] on button "Start Answering" at bounding box center [470, 191] width 217 height 24
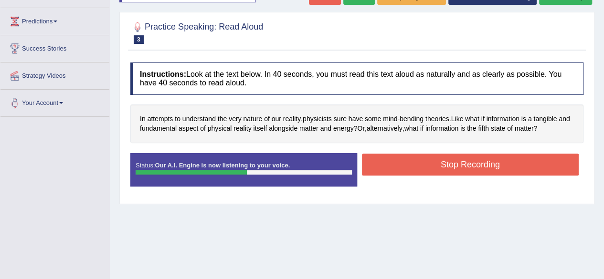
click at [419, 171] on button "Stop Recording" at bounding box center [470, 165] width 217 height 22
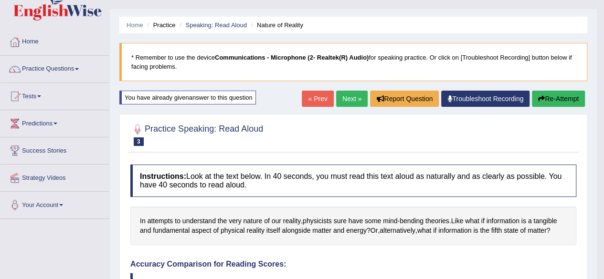
scroll to position [18, 0]
click at [548, 96] on button "Re-Attempt" at bounding box center [558, 99] width 53 height 16
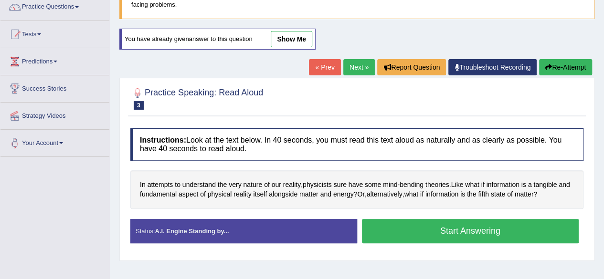
scroll to position [81, 0]
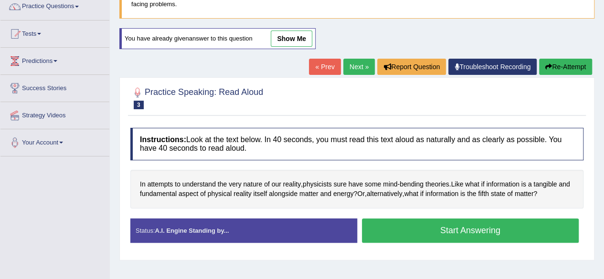
click at [377, 226] on button "Start Answering" at bounding box center [470, 231] width 217 height 24
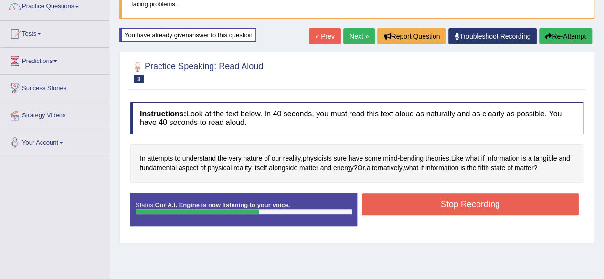
click at [400, 203] on button "Stop Recording" at bounding box center [470, 204] width 217 height 22
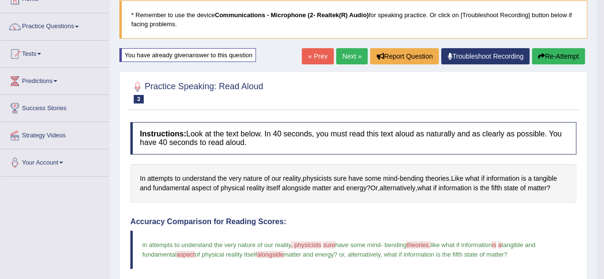
scroll to position [60, 0]
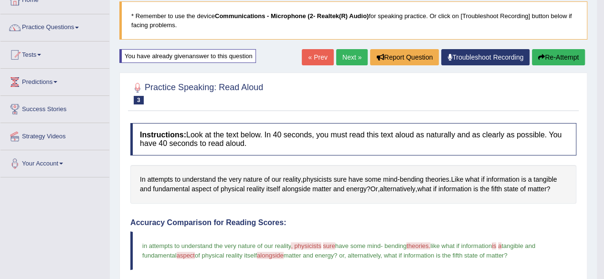
click at [352, 58] on link "Next »" at bounding box center [352, 57] width 32 height 16
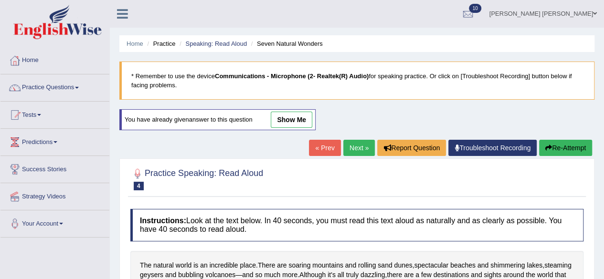
click at [299, 120] on link "show me" at bounding box center [292, 120] width 42 height 16
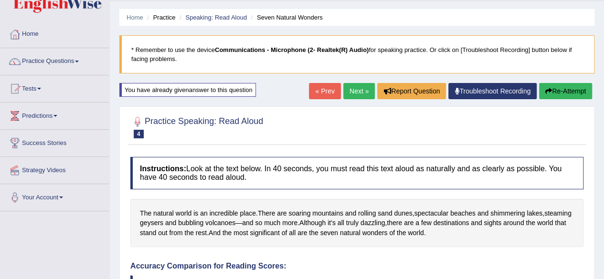
scroll to position [20, 0]
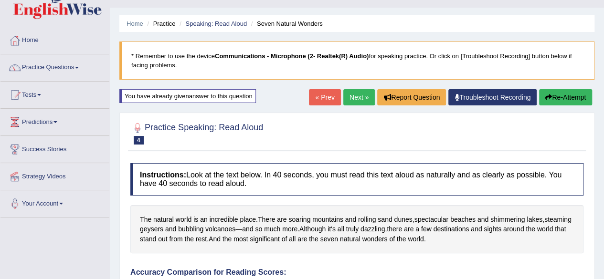
click at [358, 95] on link "Next »" at bounding box center [359, 97] width 32 height 16
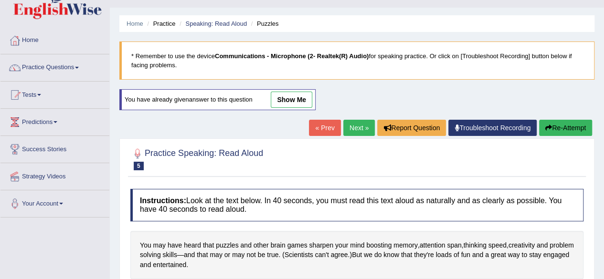
scroll to position [19, 0]
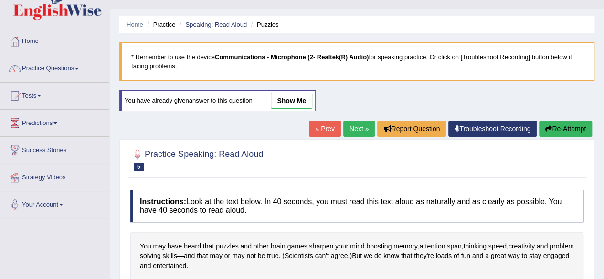
click at [291, 97] on link "show me" at bounding box center [292, 101] width 42 height 16
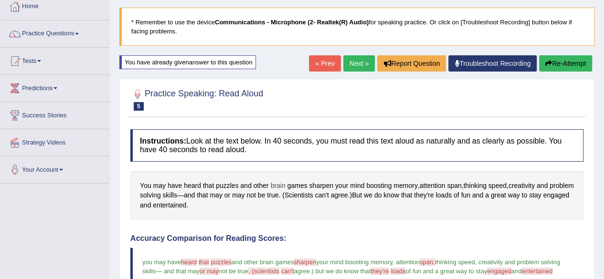
scroll to position [0, 0]
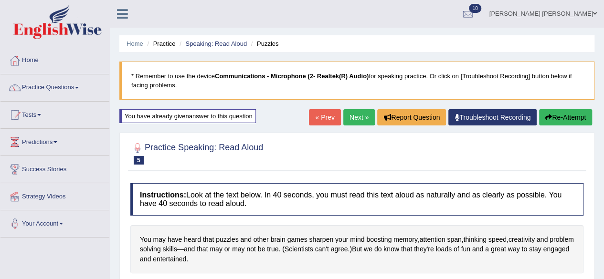
click at [359, 115] on link "Next »" at bounding box center [359, 117] width 32 height 16
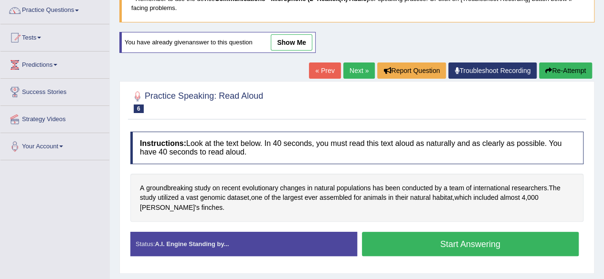
scroll to position [75, 0]
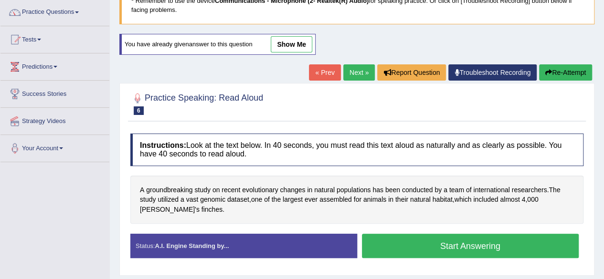
click at [289, 38] on link "show me" at bounding box center [292, 44] width 42 height 16
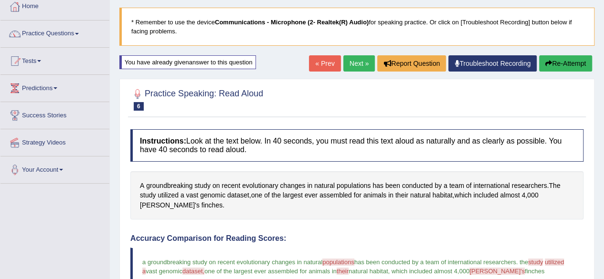
scroll to position [48, 0]
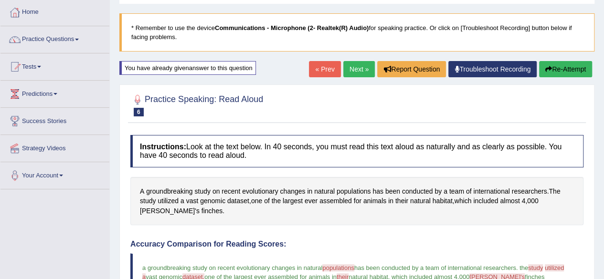
click at [329, 67] on link "« Prev" at bounding box center [325, 69] width 32 height 16
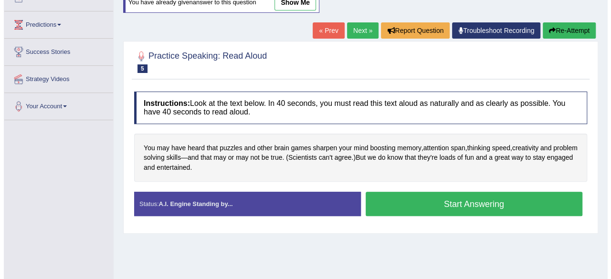
scroll to position [124, 0]
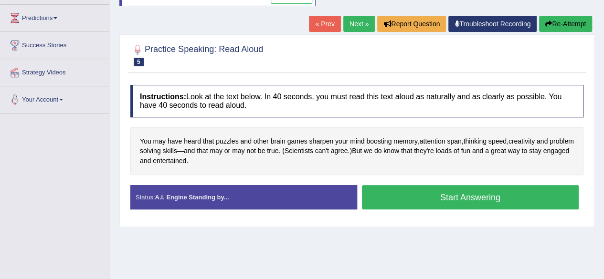
click at [418, 199] on button "Start Answering" at bounding box center [470, 197] width 217 height 24
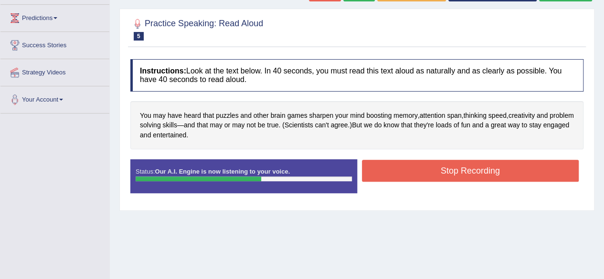
click at [457, 169] on button "Stop Recording" at bounding box center [470, 171] width 217 height 22
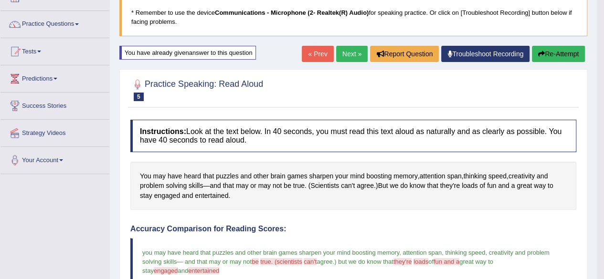
scroll to position [63, 0]
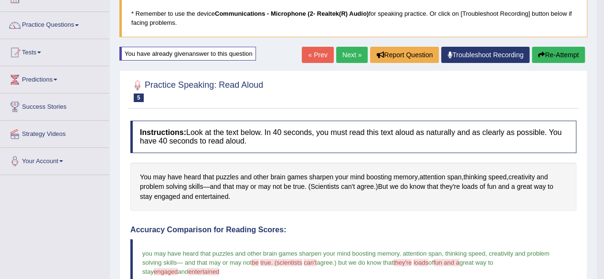
click at [562, 53] on button "Re-Attempt" at bounding box center [558, 55] width 53 height 16
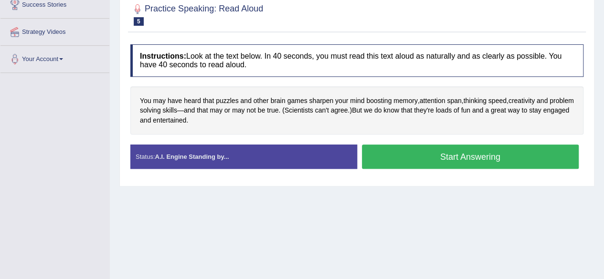
click at [382, 160] on button "Start Answering" at bounding box center [470, 157] width 217 height 24
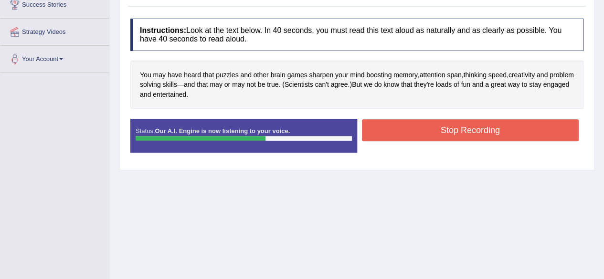
click at [415, 137] on button "Stop Recording" at bounding box center [470, 130] width 217 height 22
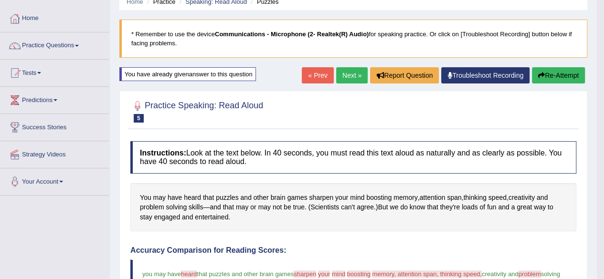
scroll to position [41, 0]
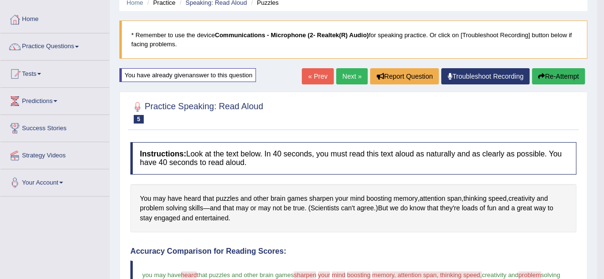
click at [556, 74] on button "Re-Attempt" at bounding box center [558, 76] width 53 height 16
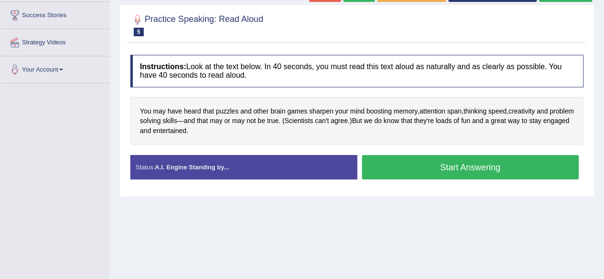
click at [441, 159] on button "Start Answering" at bounding box center [470, 167] width 217 height 24
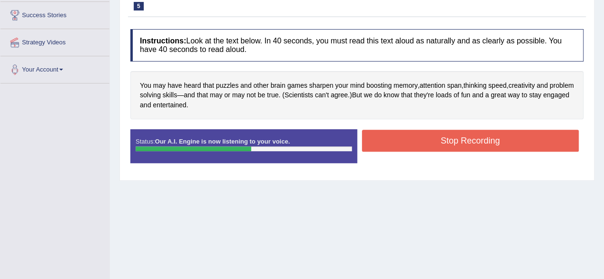
click at [449, 138] on button "Stop Recording" at bounding box center [470, 141] width 217 height 22
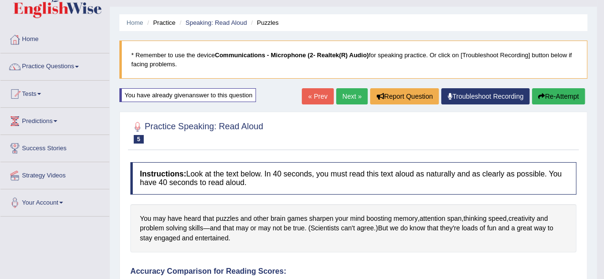
scroll to position [2, 0]
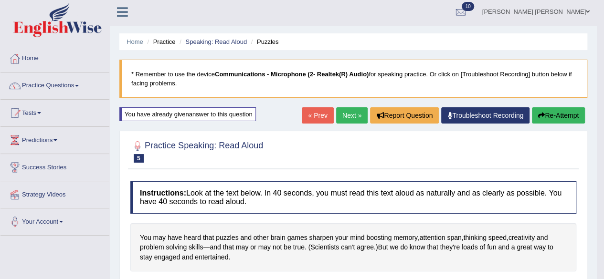
click at [541, 117] on icon "button" at bounding box center [541, 115] width 7 height 7
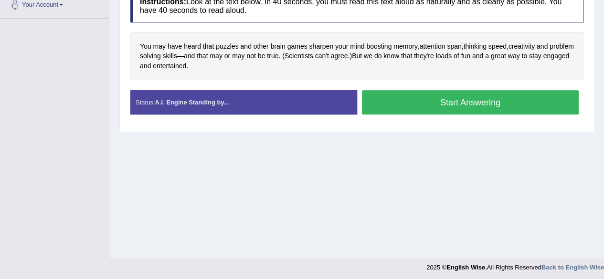
scroll to position [222, 0]
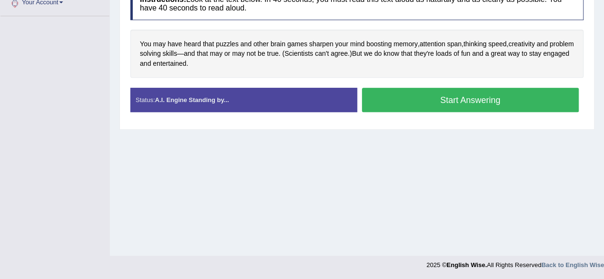
click at [442, 96] on button "Start Answering" at bounding box center [470, 100] width 217 height 24
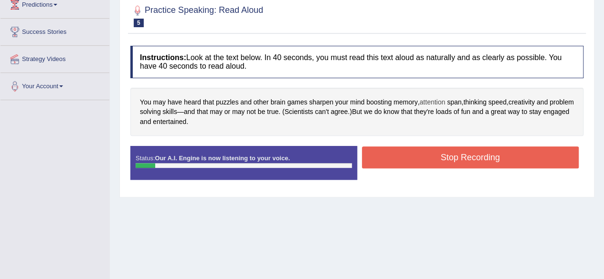
scroll to position [0, 0]
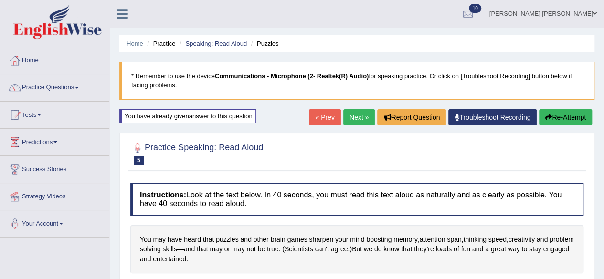
click at [565, 113] on button "Re-Attempt" at bounding box center [565, 117] width 53 height 16
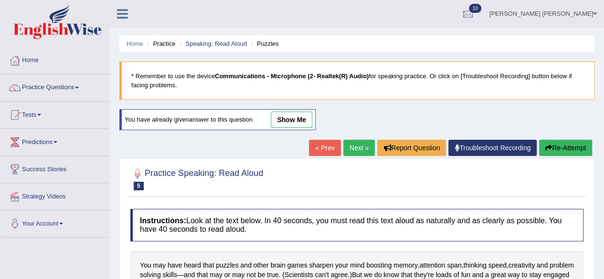
scroll to position [172, 0]
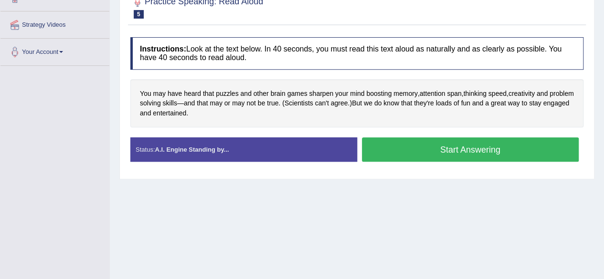
click at [421, 155] on button "Start Answering" at bounding box center [470, 150] width 217 height 24
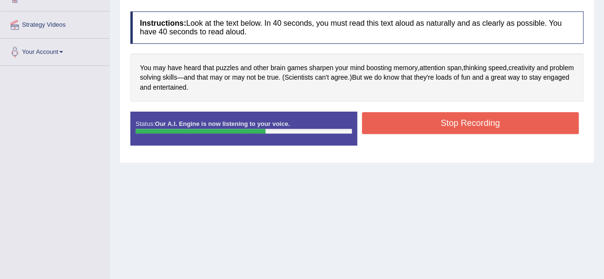
click at [397, 126] on button "Stop Recording" at bounding box center [470, 123] width 217 height 22
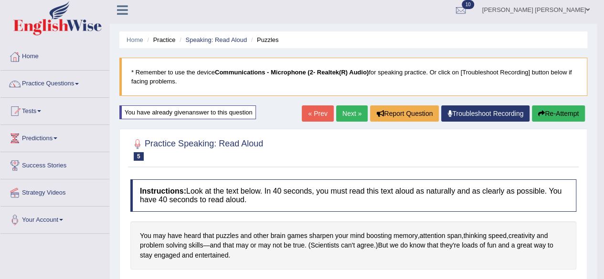
scroll to position [0, 0]
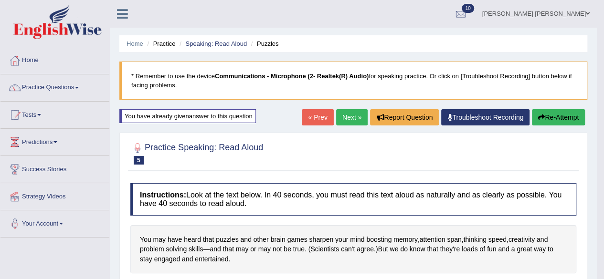
click at [541, 114] on icon "button" at bounding box center [541, 117] width 7 height 7
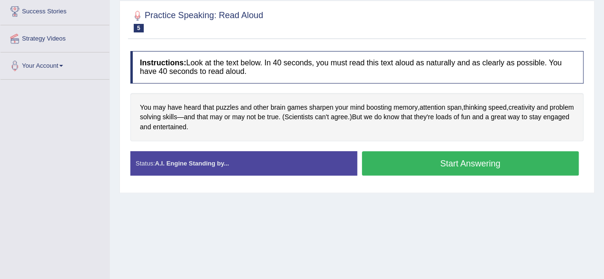
scroll to position [159, 0]
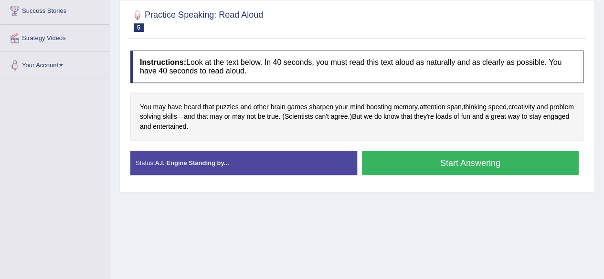
click at [429, 157] on button "Start Answering" at bounding box center [470, 163] width 217 height 24
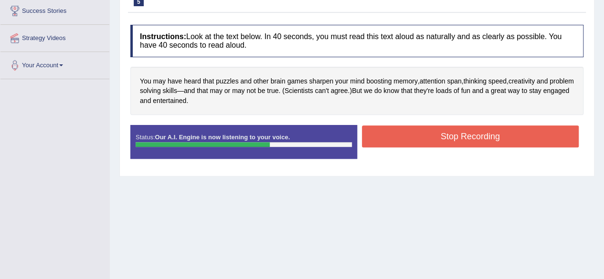
click at [430, 142] on button "Stop Recording" at bounding box center [470, 137] width 217 height 22
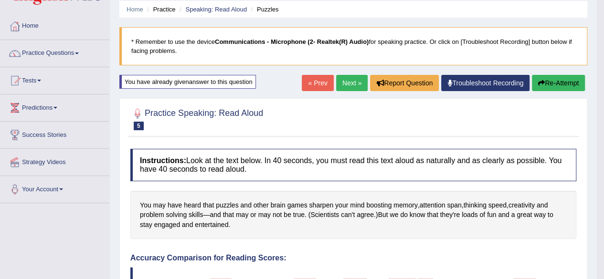
scroll to position [32, 0]
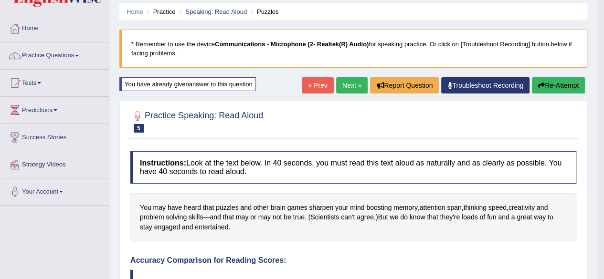
click at [566, 83] on button "Re-Attempt" at bounding box center [558, 85] width 53 height 16
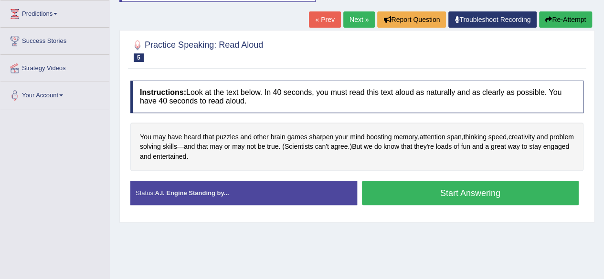
scroll to position [140, 0]
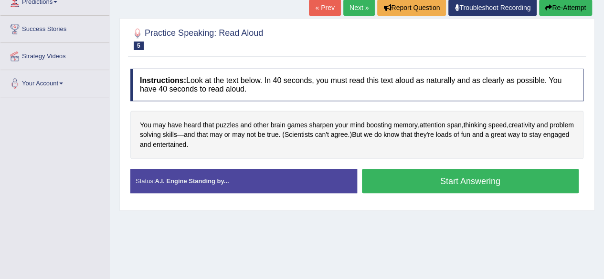
click at [414, 176] on button "Start Answering" at bounding box center [470, 181] width 217 height 24
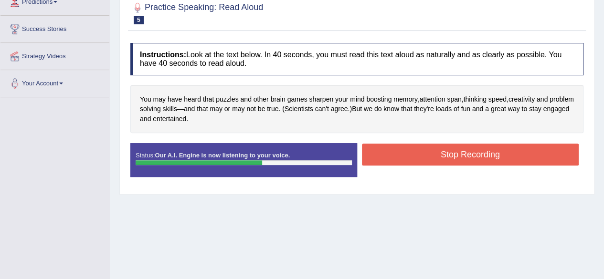
click at [424, 147] on button "Stop Recording" at bounding box center [470, 155] width 217 height 22
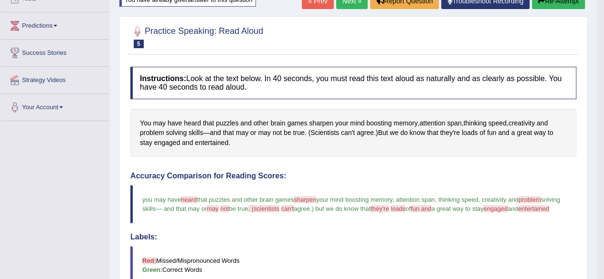
scroll to position [0, 0]
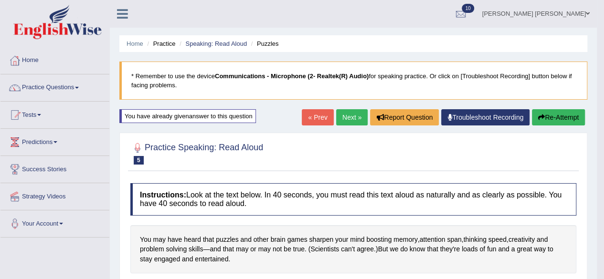
click at [348, 118] on link "Next »" at bounding box center [352, 117] width 32 height 16
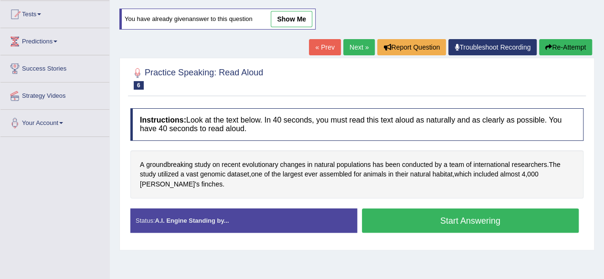
scroll to position [100, 0]
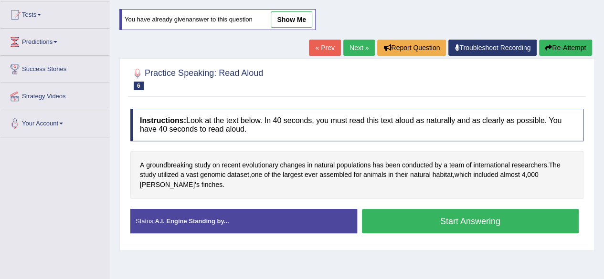
click at [413, 216] on button "Start Answering" at bounding box center [470, 221] width 217 height 24
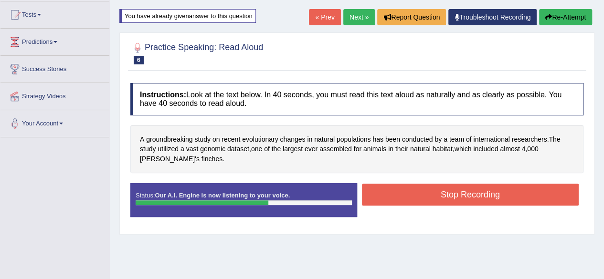
click at [399, 194] on button "Stop Recording" at bounding box center [470, 195] width 217 height 22
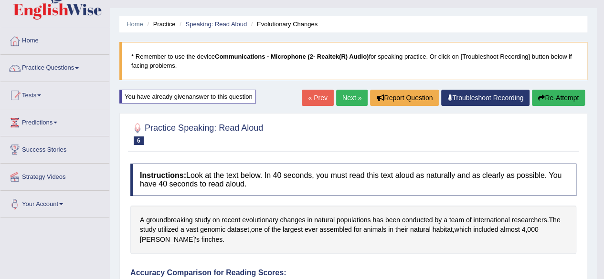
scroll to position [0, 0]
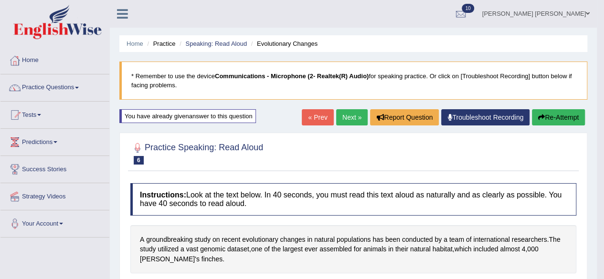
click at [558, 122] on button "Re-Attempt" at bounding box center [558, 117] width 53 height 16
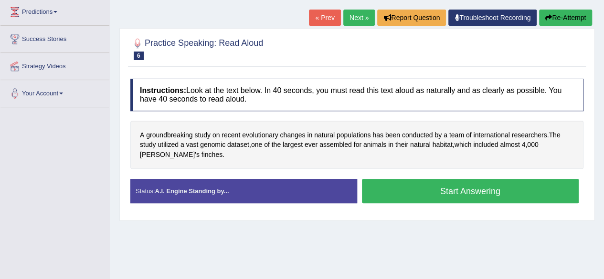
scroll to position [133, 0]
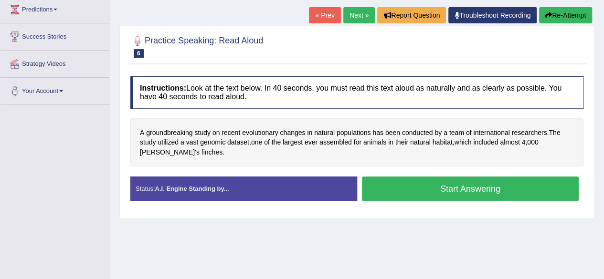
click at [424, 186] on button "Start Answering" at bounding box center [470, 189] width 217 height 24
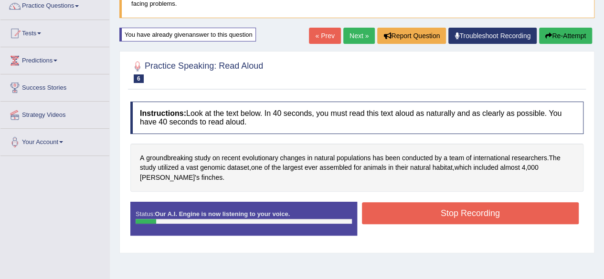
scroll to position [81, 0]
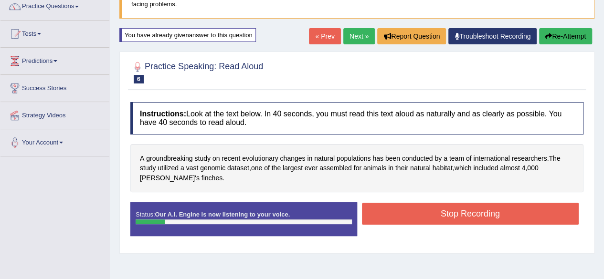
click at [578, 30] on button "Re-Attempt" at bounding box center [565, 36] width 53 height 16
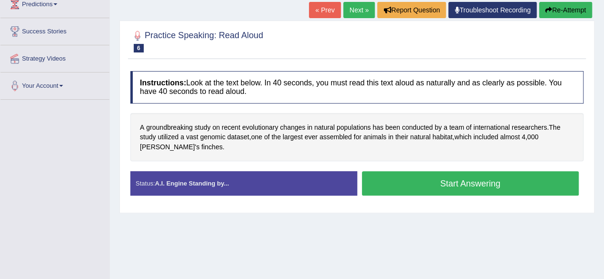
scroll to position [138, 0]
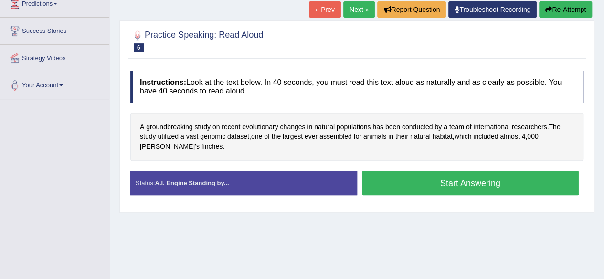
click at [406, 184] on button "Start Answering" at bounding box center [470, 183] width 217 height 24
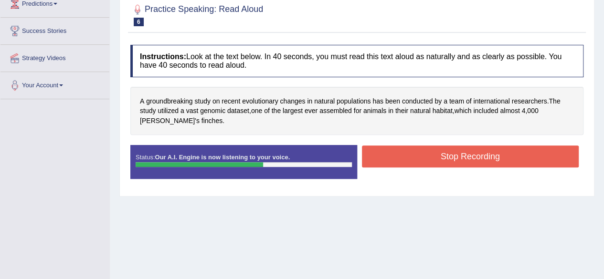
click at [449, 156] on button "Stop Recording" at bounding box center [470, 157] width 217 height 22
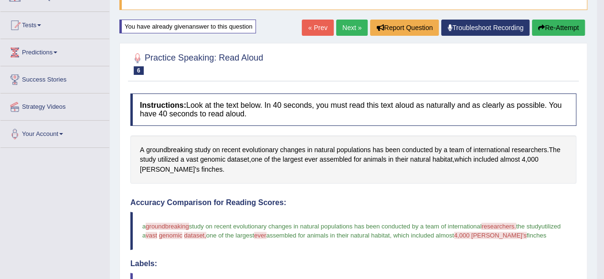
scroll to position [89, 0]
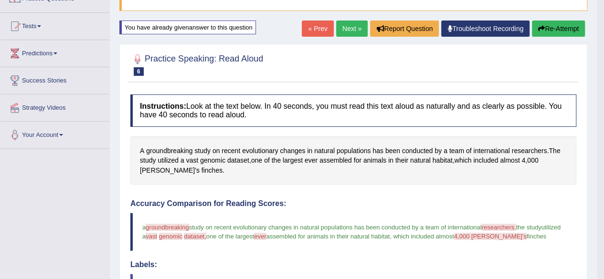
click at [547, 27] on button "Re-Attempt" at bounding box center [558, 29] width 53 height 16
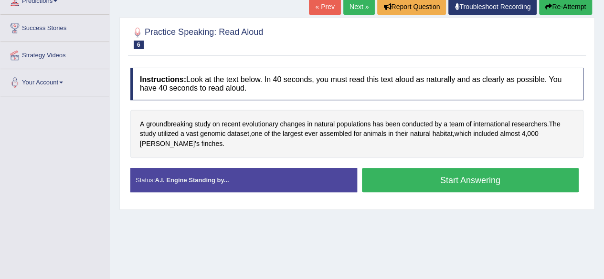
click at [390, 179] on button "Start Answering" at bounding box center [470, 180] width 217 height 24
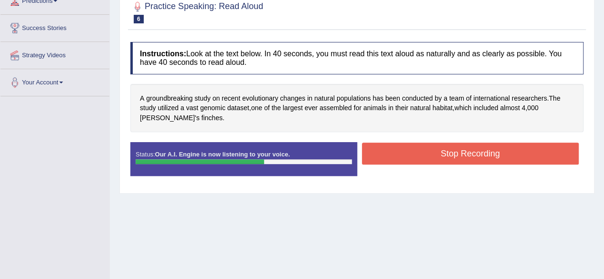
click at [424, 143] on button "Stop Recording" at bounding box center [470, 154] width 217 height 22
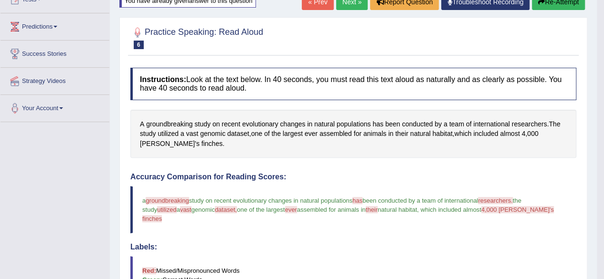
scroll to position [56, 0]
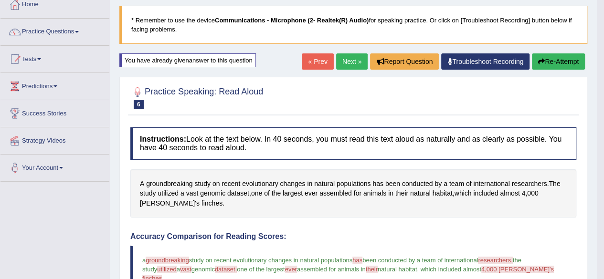
click at [538, 62] on icon "button" at bounding box center [541, 61] width 7 height 7
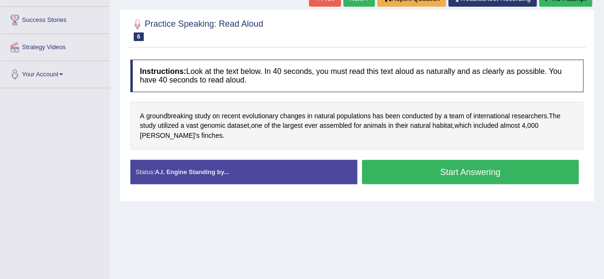
scroll to position [154, 0]
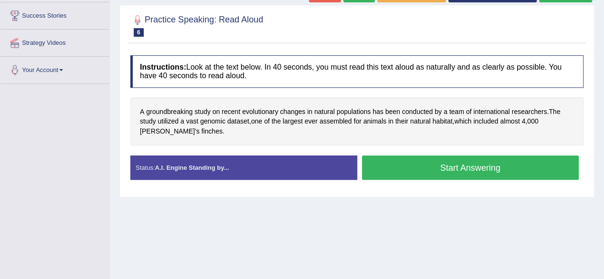
click at [418, 160] on button "Start Answering" at bounding box center [470, 168] width 217 height 24
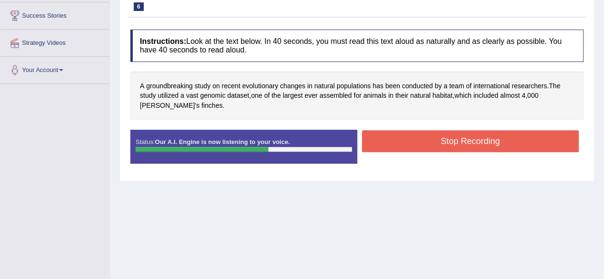
click at [424, 150] on button "Stop Recording" at bounding box center [470, 141] width 217 height 22
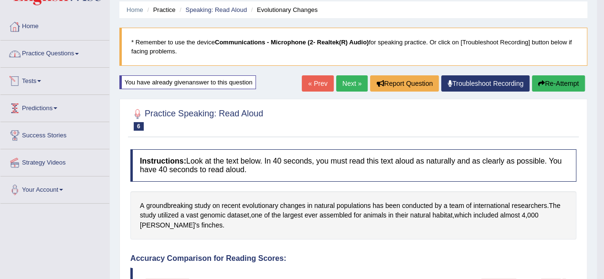
scroll to position [33, 0]
click at [35, 81] on link "Tests" at bounding box center [54, 80] width 109 height 24
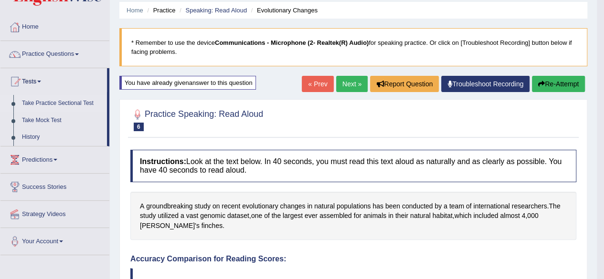
click at [66, 101] on link "Take Practice Sectional Test" at bounding box center [62, 103] width 89 height 17
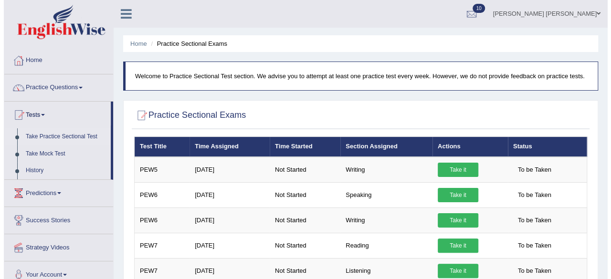
scroll to position [65, 0]
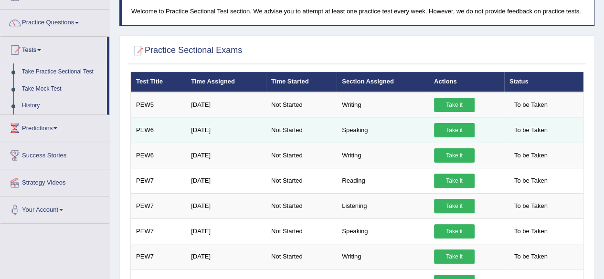
click at [448, 127] on link "Take it" at bounding box center [454, 130] width 41 height 14
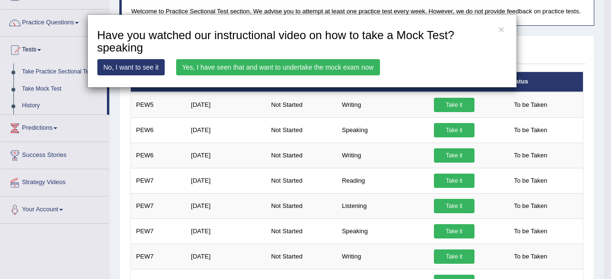
click at [360, 61] on link "Yes, I have seen that and want to undertake the mock exam now" at bounding box center [278, 67] width 204 height 16
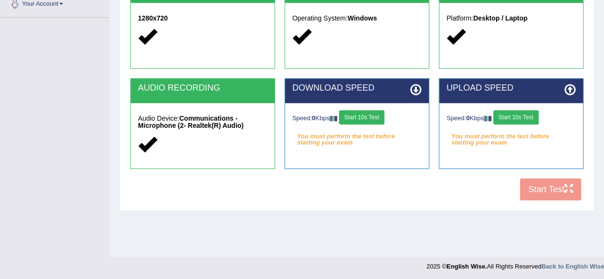
scroll to position [222, 0]
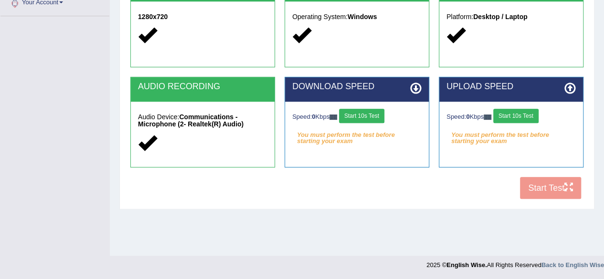
click at [369, 113] on button "Start 10s Test" at bounding box center [361, 116] width 45 height 14
click at [511, 115] on button "Start 10s Test" at bounding box center [515, 116] width 45 height 14
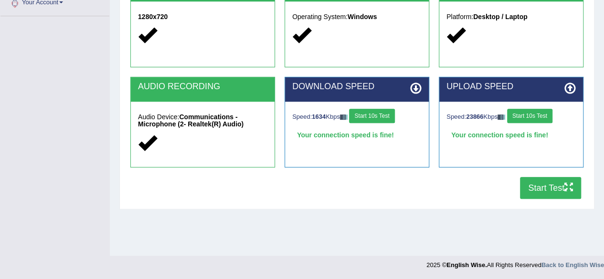
click at [531, 188] on button "Start Test" at bounding box center [550, 188] width 61 height 22
